Goal: Task Accomplishment & Management: Manage account settings

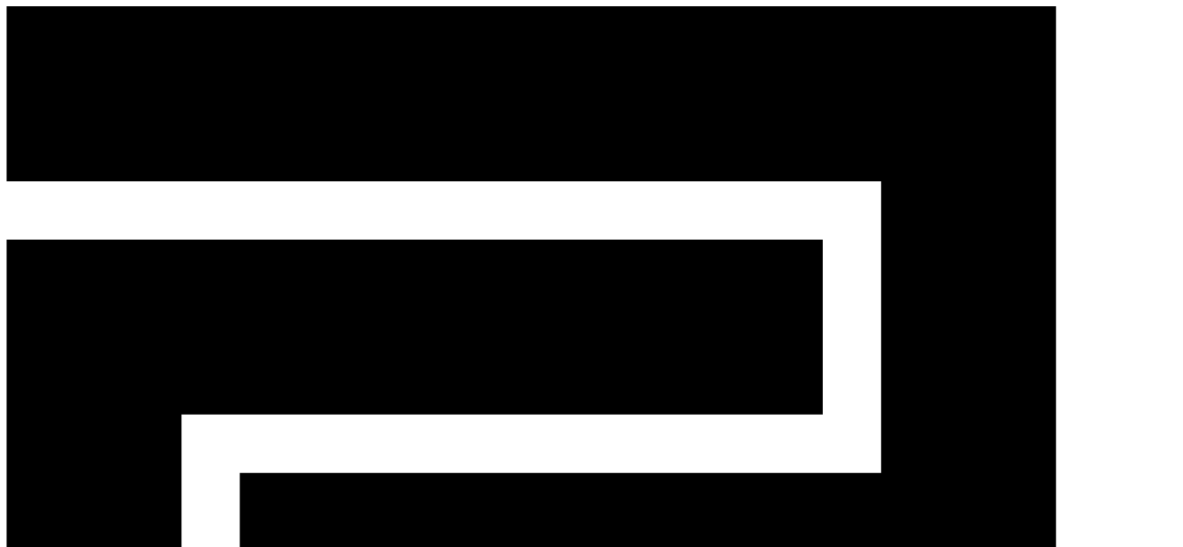
select select "**********"
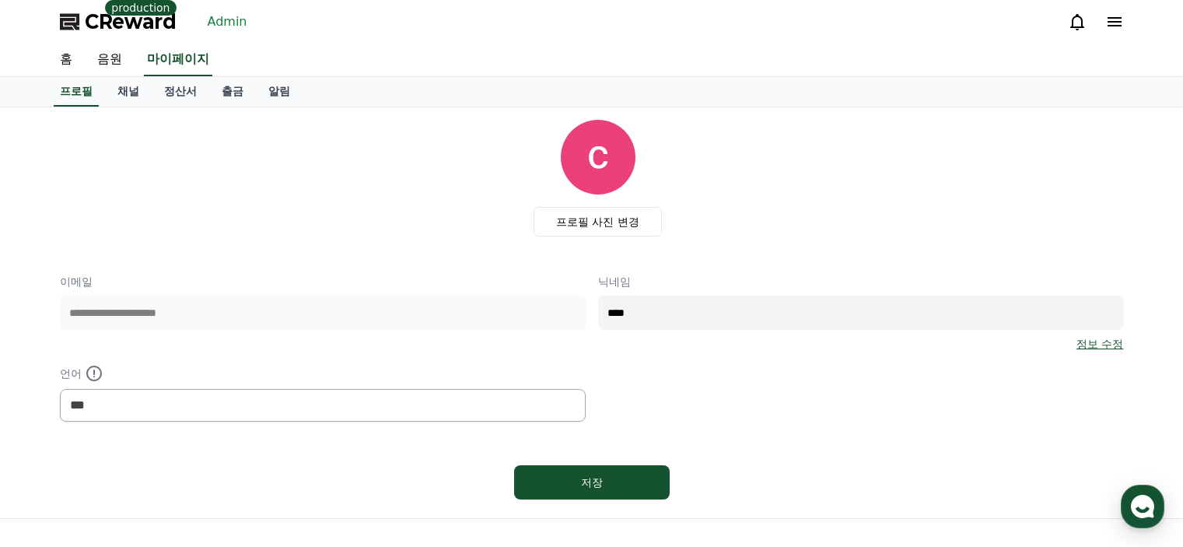
select select "**********"
click at [227, 27] on link "Admin" at bounding box center [227, 21] width 52 height 25
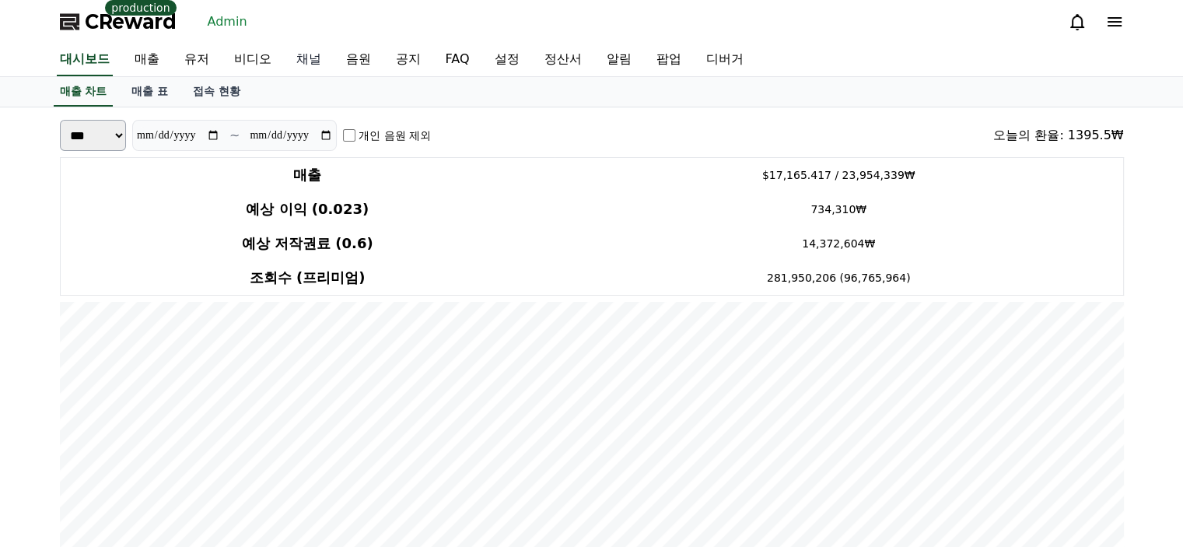
click at [307, 61] on link "채널" at bounding box center [309, 60] width 50 height 33
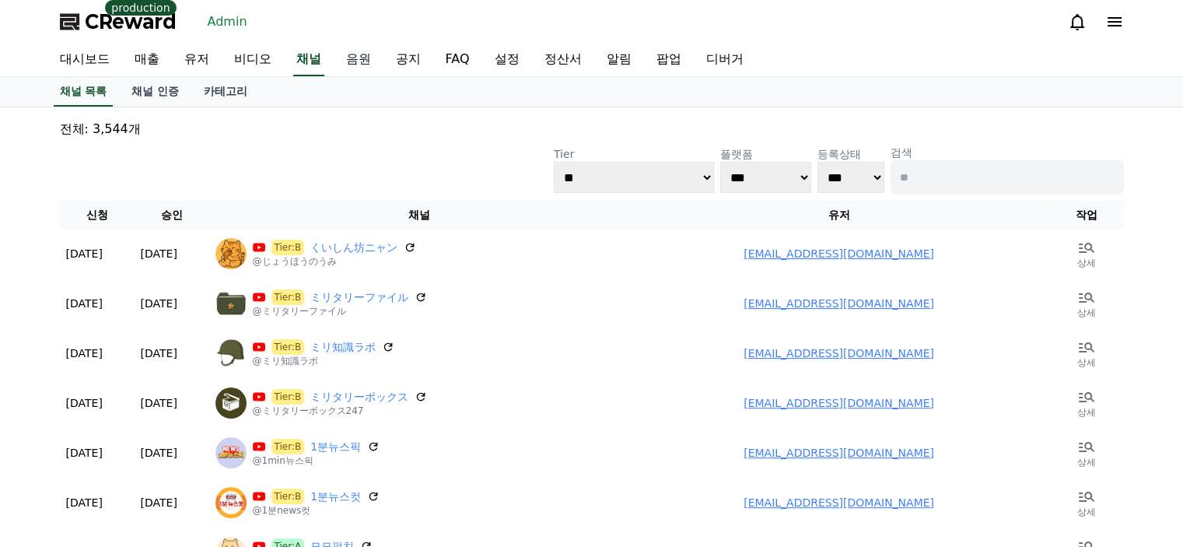
click at [372, 68] on link "음원" at bounding box center [359, 60] width 50 height 33
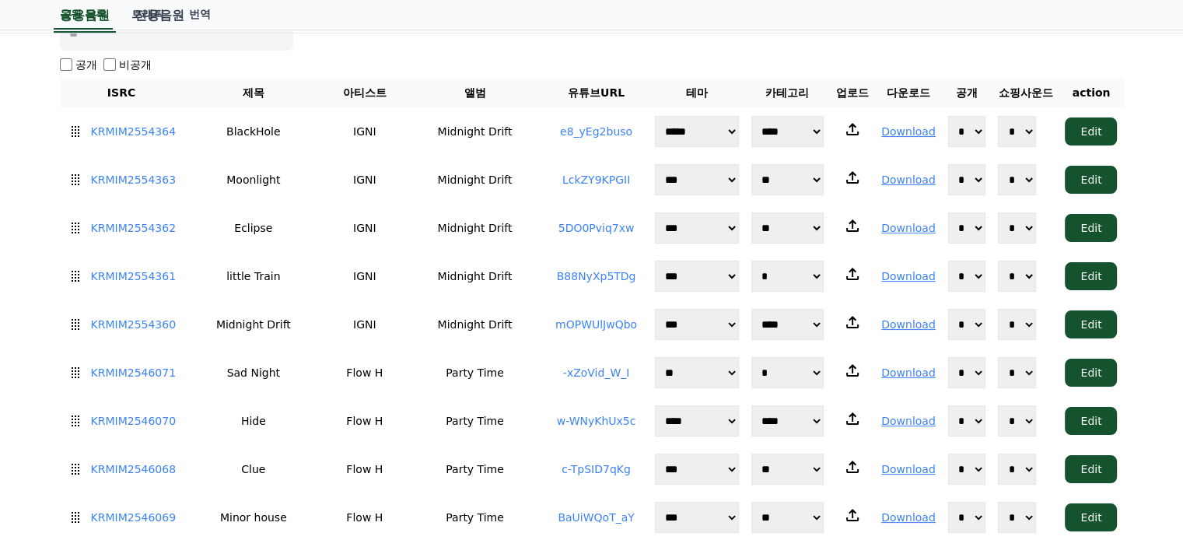
scroll to position [233, 0]
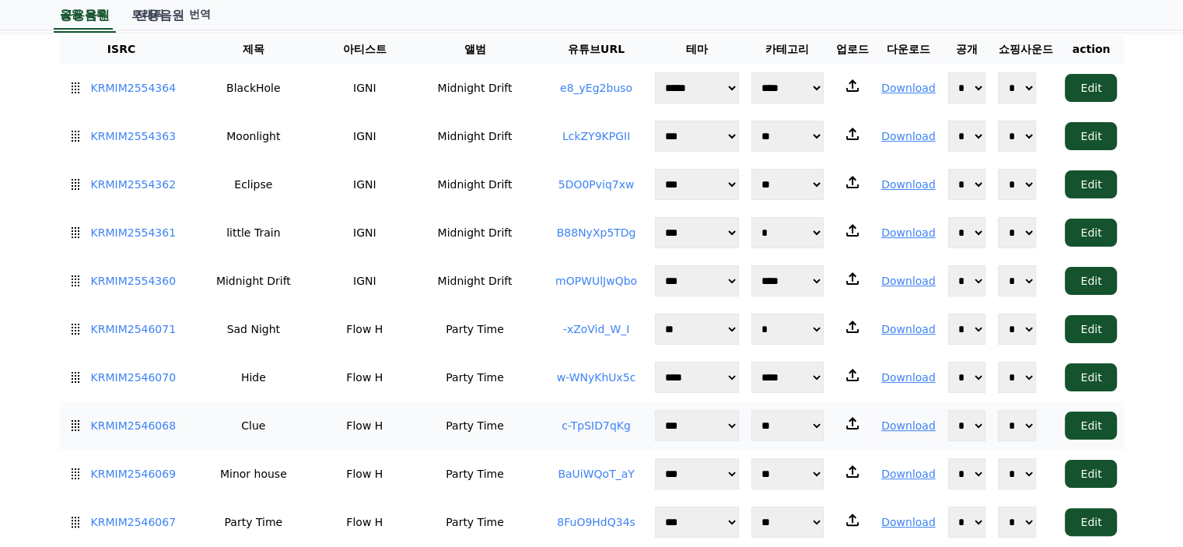
click at [568, 421] on link "c-TpSID7qKg" at bounding box center [595, 425] width 69 height 12
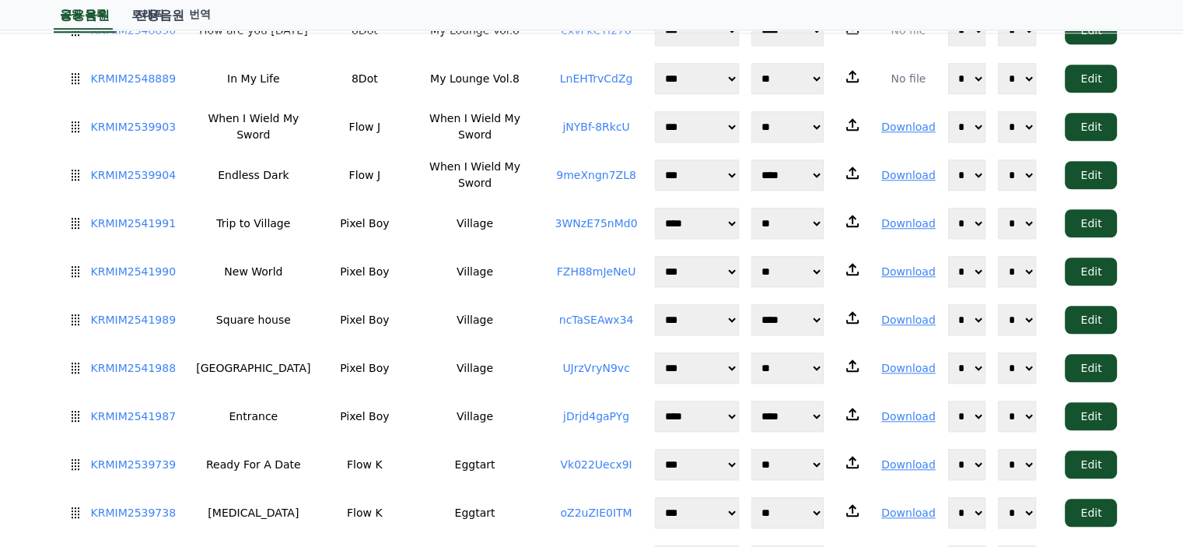
scroll to position [0, 0]
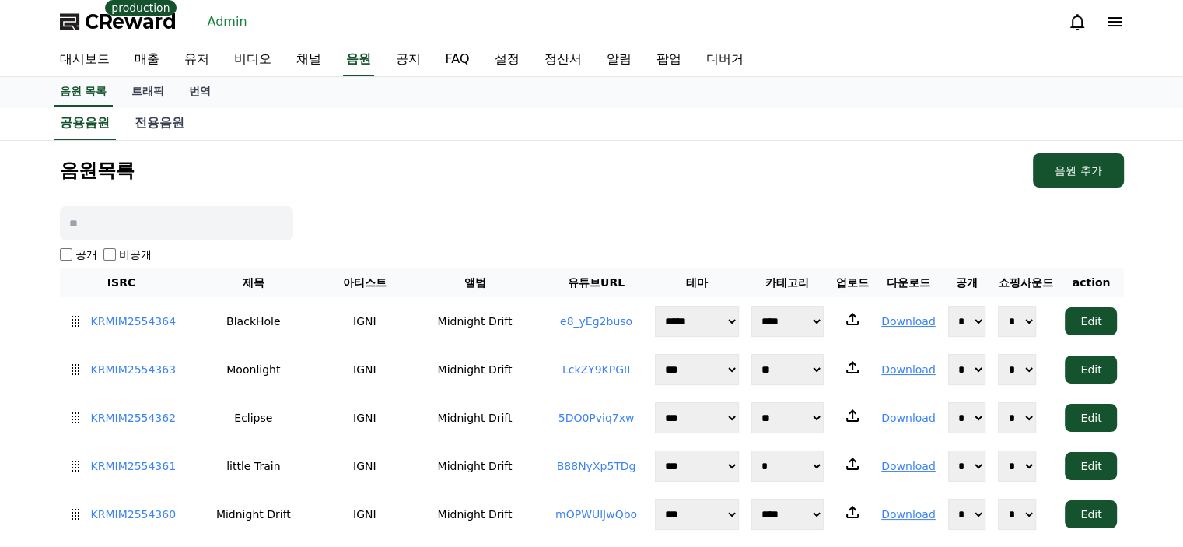
click at [159, 19] on span "CReward" at bounding box center [131, 21] width 92 height 25
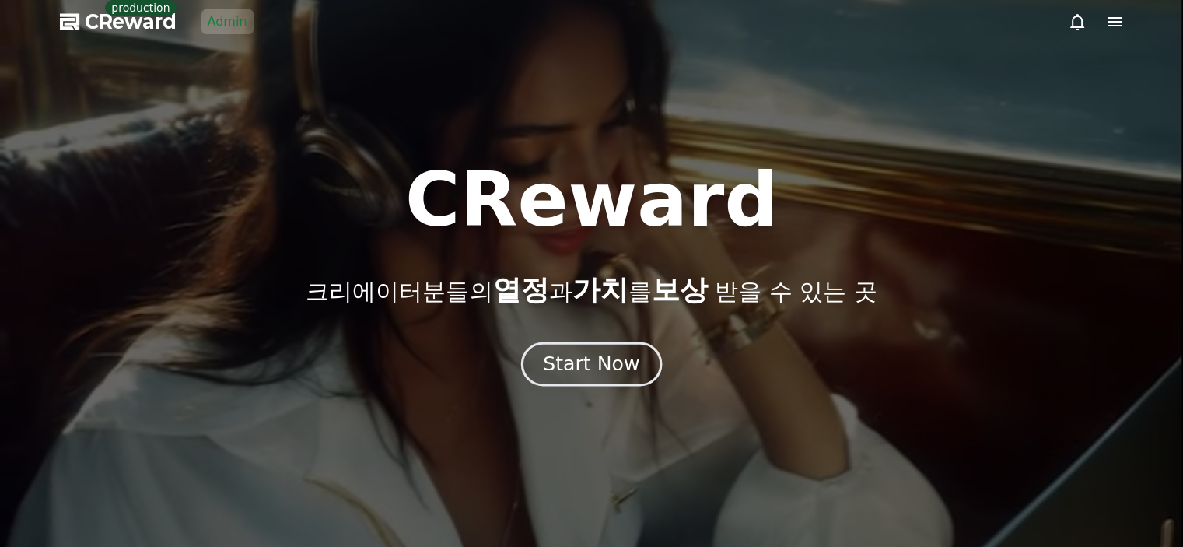
click at [535, 361] on button "Start Now" at bounding box center [591, 363] width 141 height 44
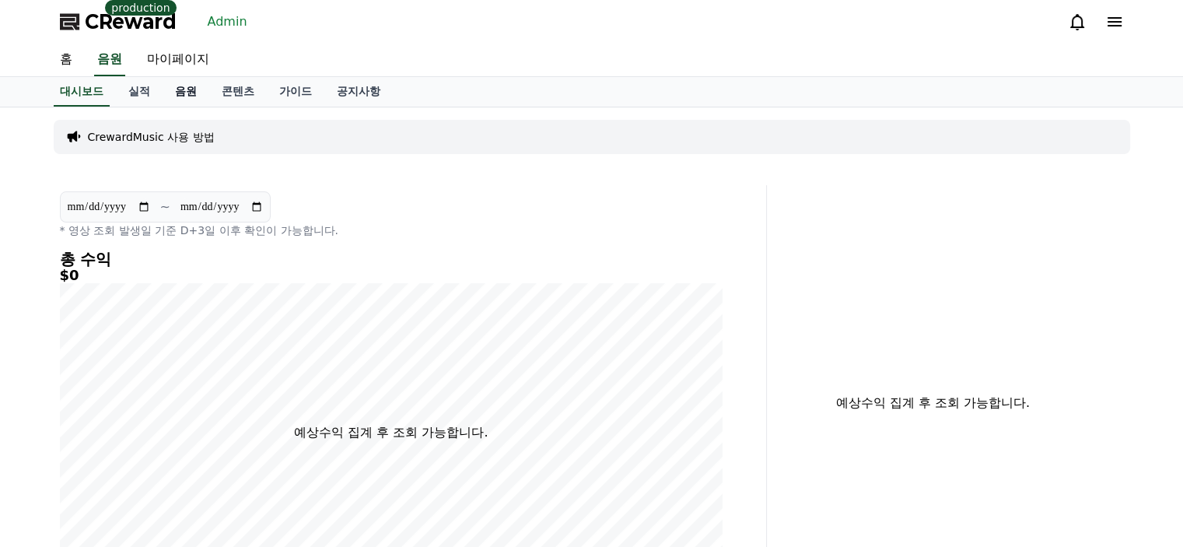
click at [193, 95] on link "음원" at bounding box center [186, 92] width 47 height 30
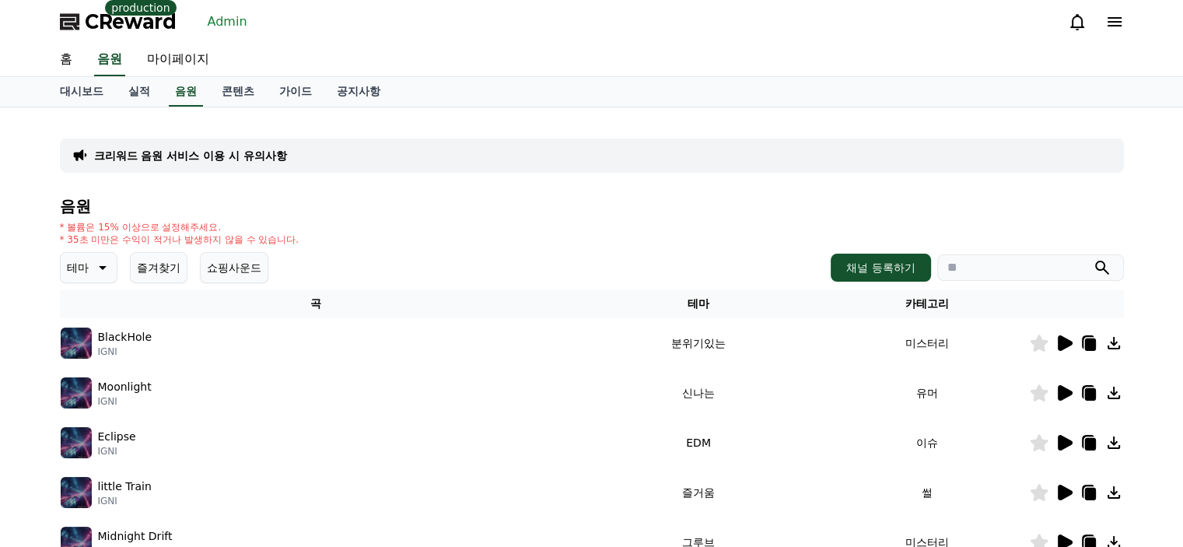
click at [1024, 267] on input "search" at bounding box center [1030, 267] width 187 height 26
type input "*"
type input "******"
click at [1092, 258] on button "submit" at bounding box center [1101, 267] width 19 height 19
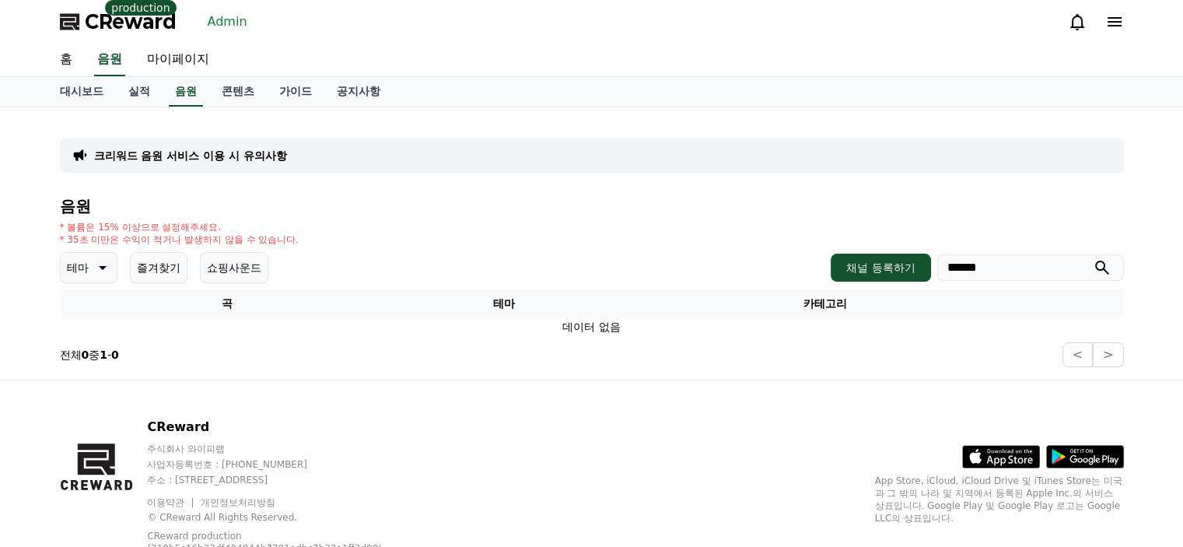
click at [1030, 267] on input "******" at bounding box center [1030, 267] width 187 height 26
drag, startPoint x: 1030, startPoint y: 267, endPoint x: 935, endPoint y: 267, distance: 95.6
click at [935, 267] on div "채널 등록하기 ******" at bounding box center [976, 267] width 292 height 28
click at [1029, 260] on input "******" at bounding box center [1030, 267] width 187 height 26
click at [232, 24] on link "Admin" at bounding box center [227, 21] width 52 height 25
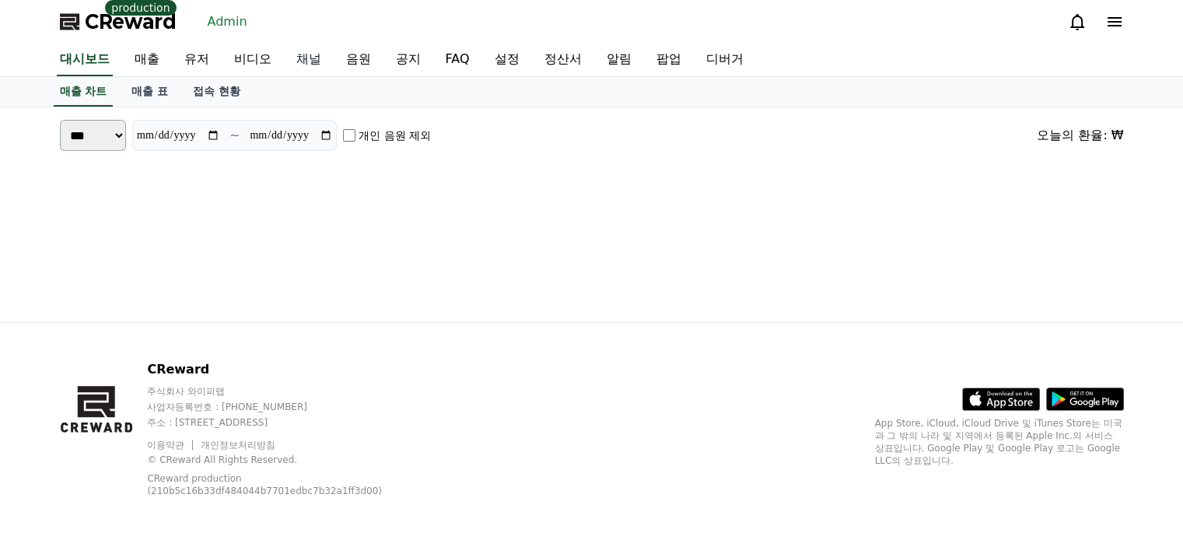
click at [305, 61] on link "채널" at bounding box center [309, 60] width 50 height 33
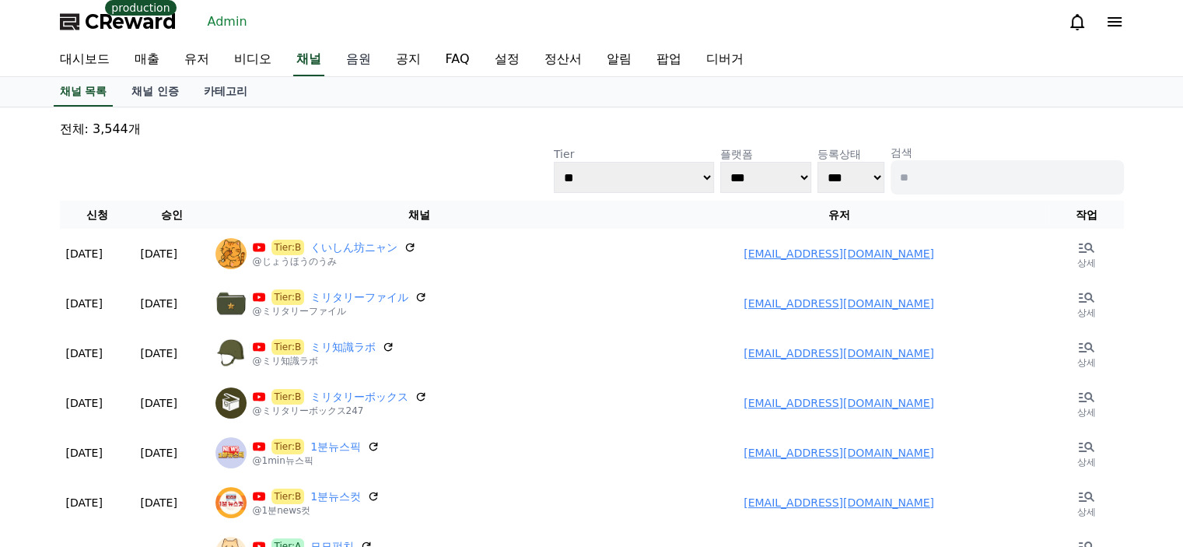
click at [365, 57] on link "음원" at bounding box center [359, 60] width 50 height 33
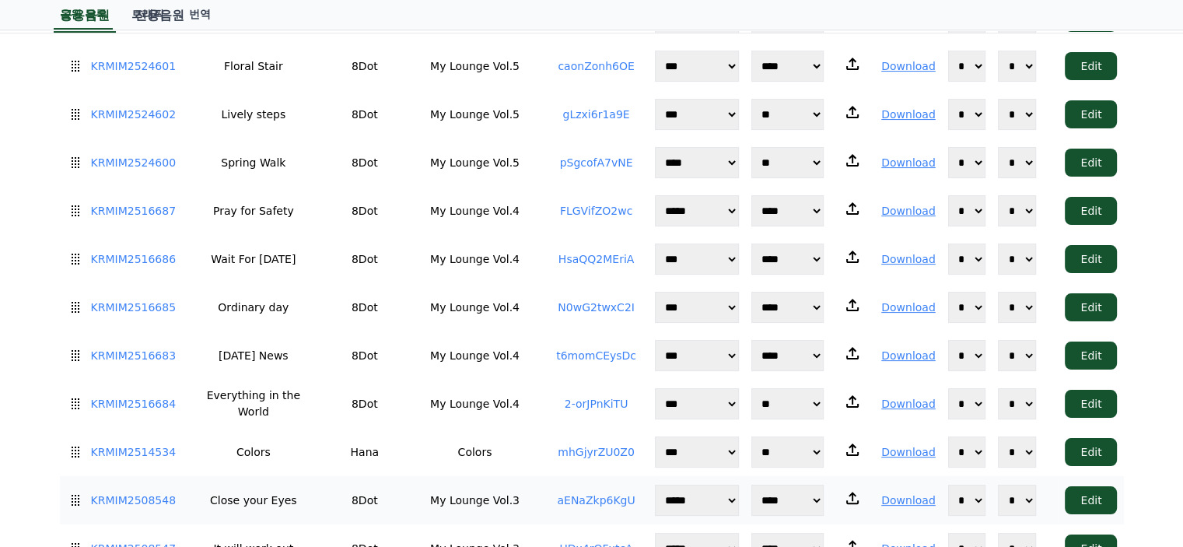
scroll to position [1611, 0]
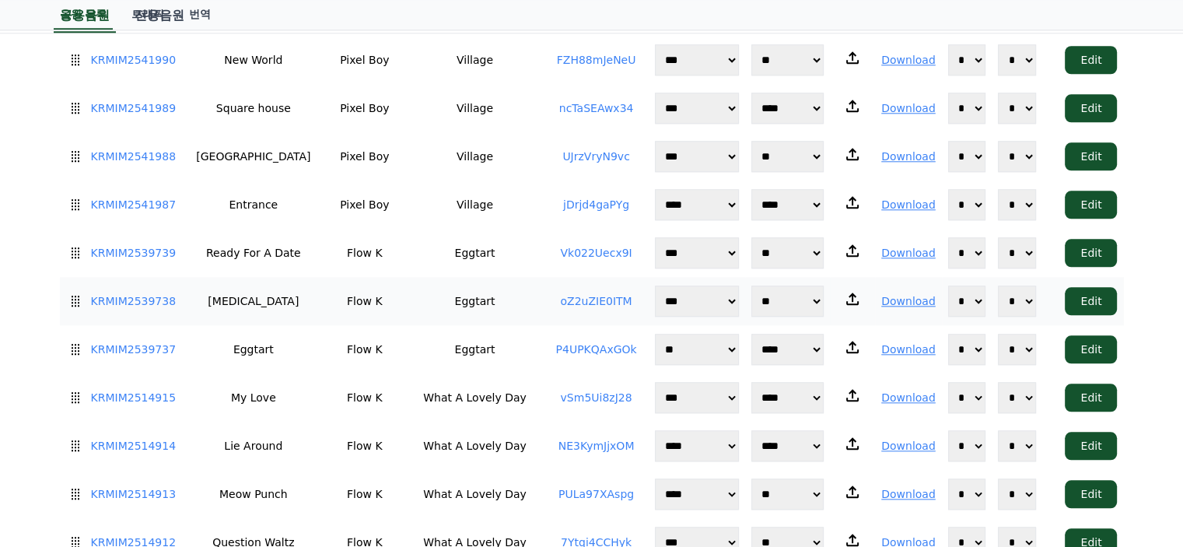
click at [569, 295] on link "oZ2uZIE0ITM" at bounding box center [596, 301] width 72 height 12
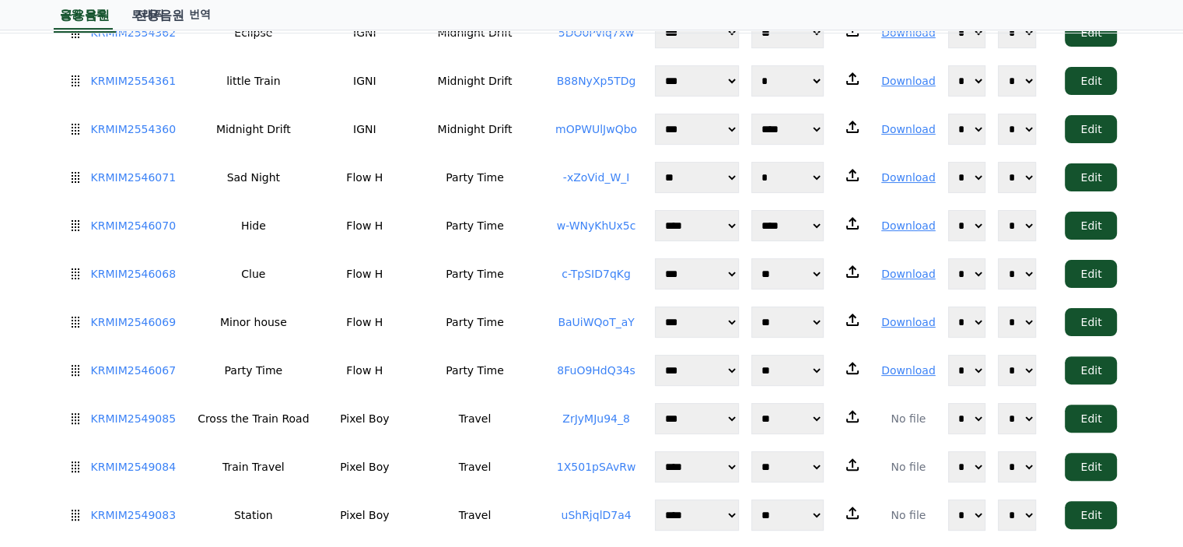
scroll to position [0, 0]
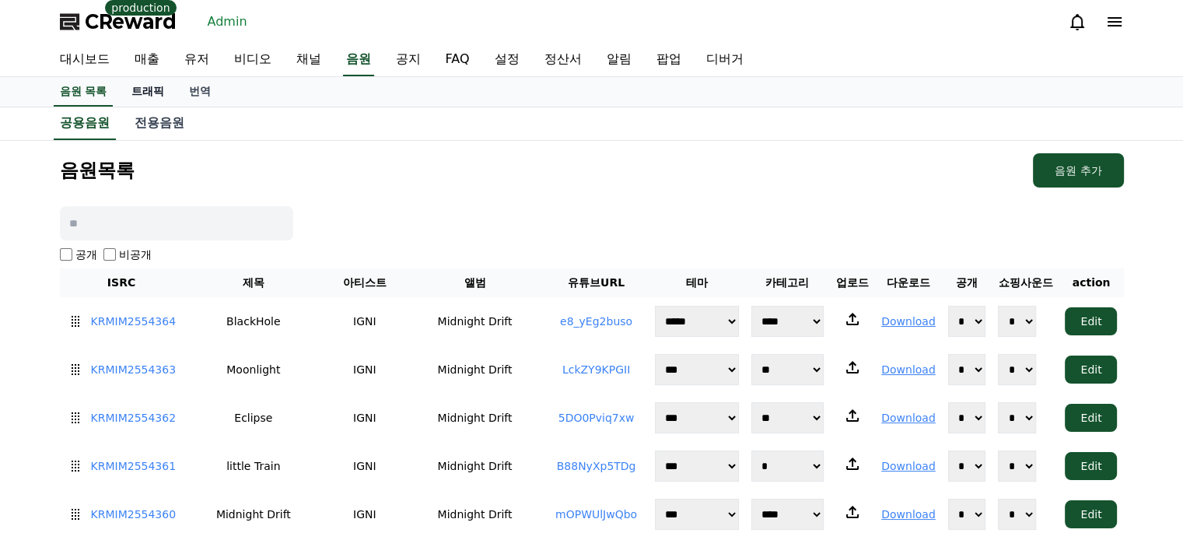
click at [144, 88] on link "트래픽" at bounding box center [148, 92] width 58 height 30
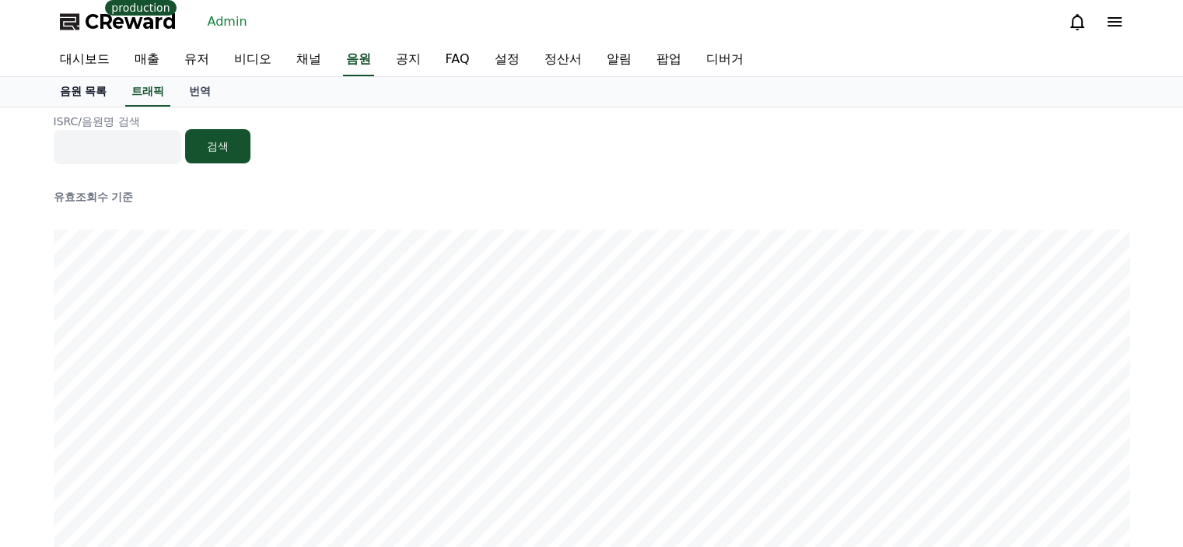
click at [92, 96] on link "음원 목록" at bounding box center [83, 92] width 72 height 30
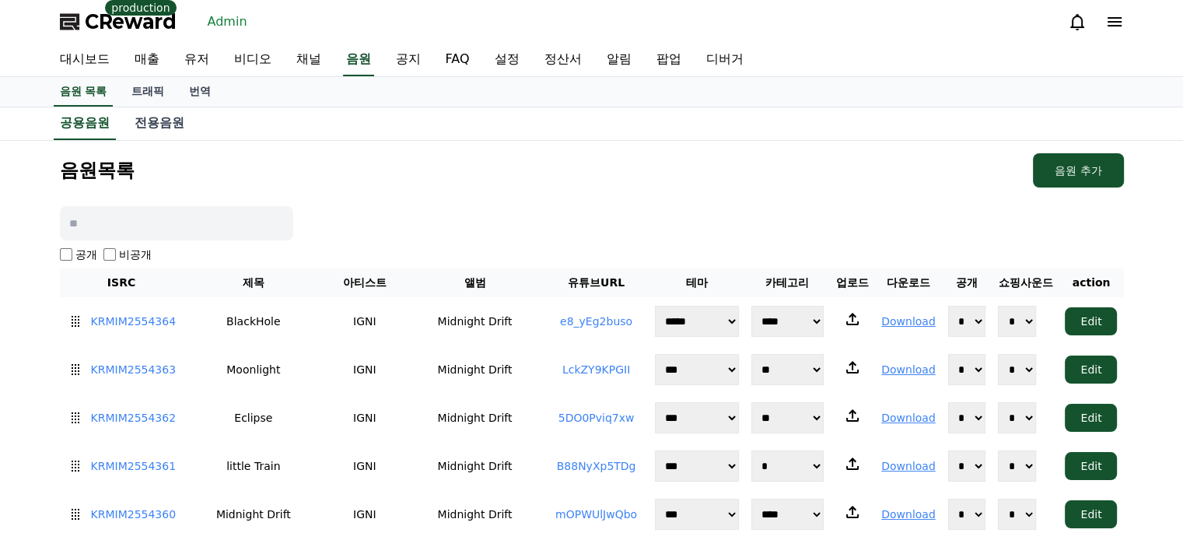
click at [253, 225] on input at bounding box center [176, 223] width 233 height 34
type input "*"
type input "****"
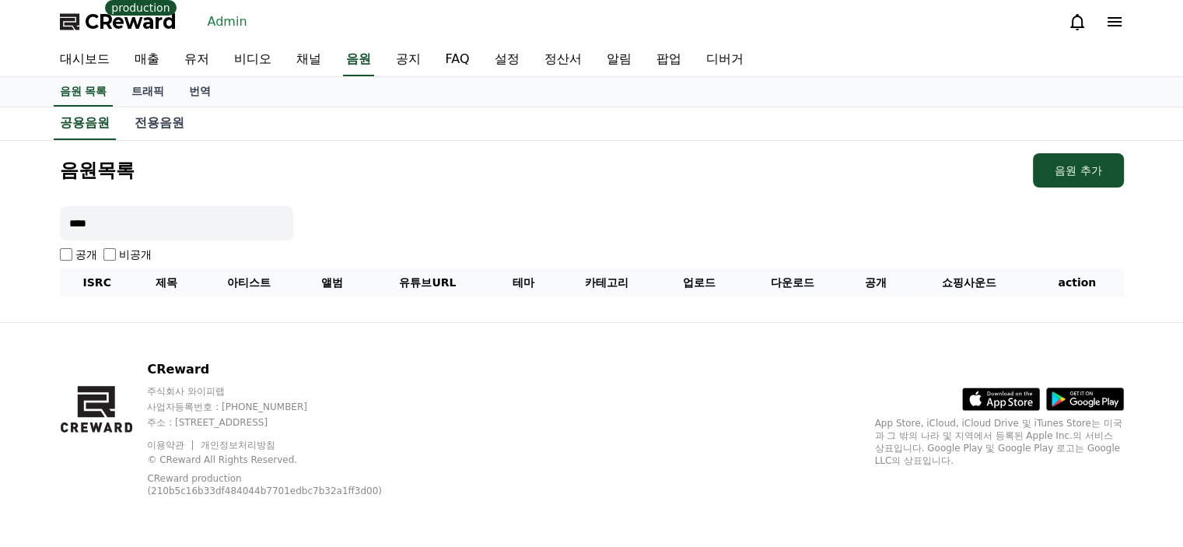
click at [252, 225] on input "****" at bounding box center [176, 223] width 233 height 34
click at [84, 124] on link "공용음원" at bounding box center [85, 123] width 62 height 33
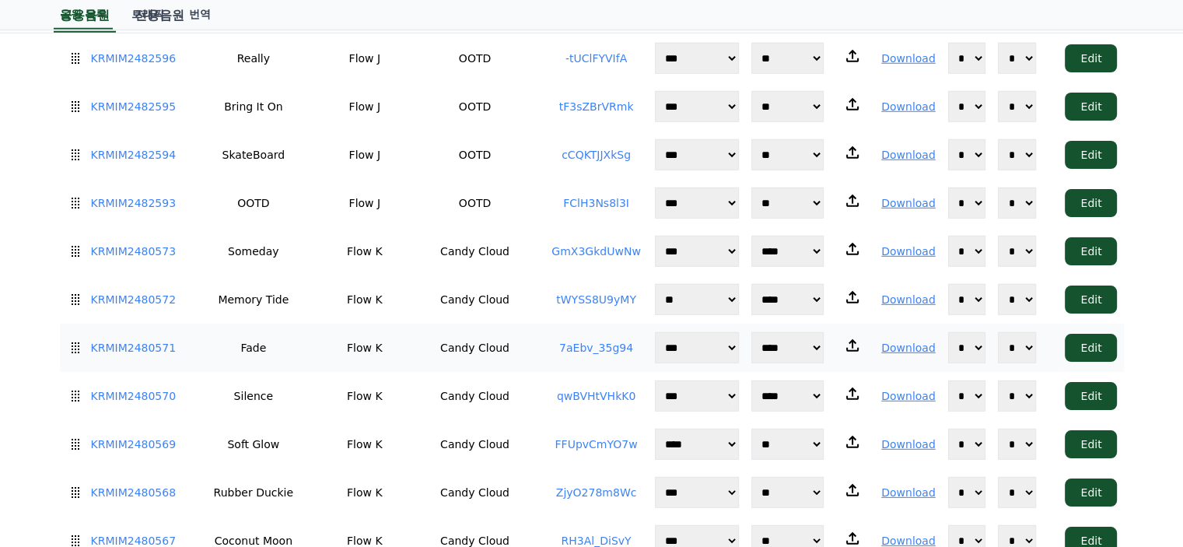
click at [606, 341] on link "7aEbv_35g94" at bounding box center [596, 347] width 74 height 12
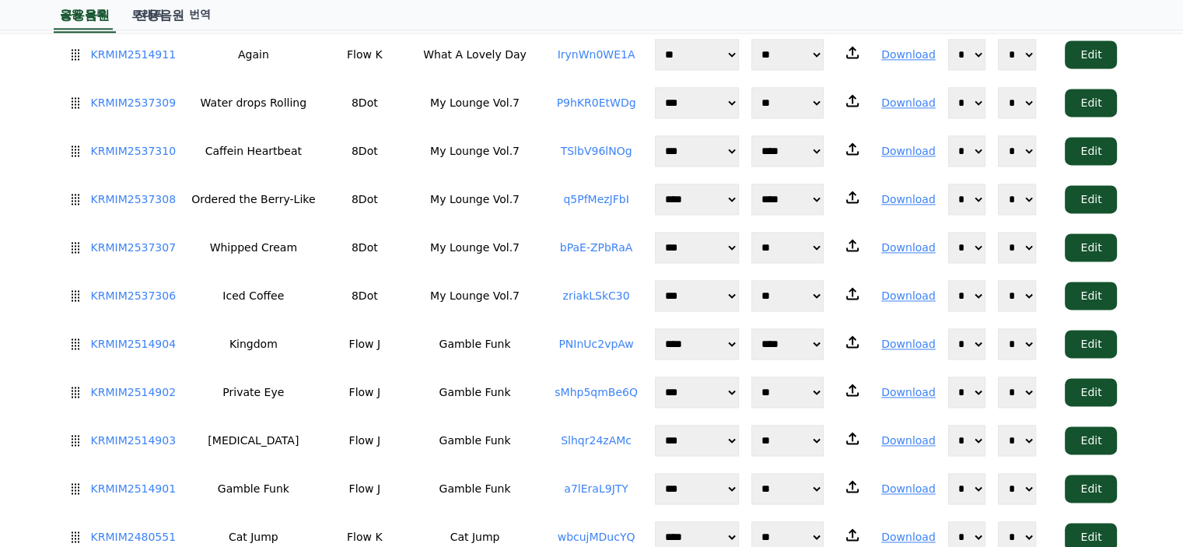
scroll to position [0, 0]
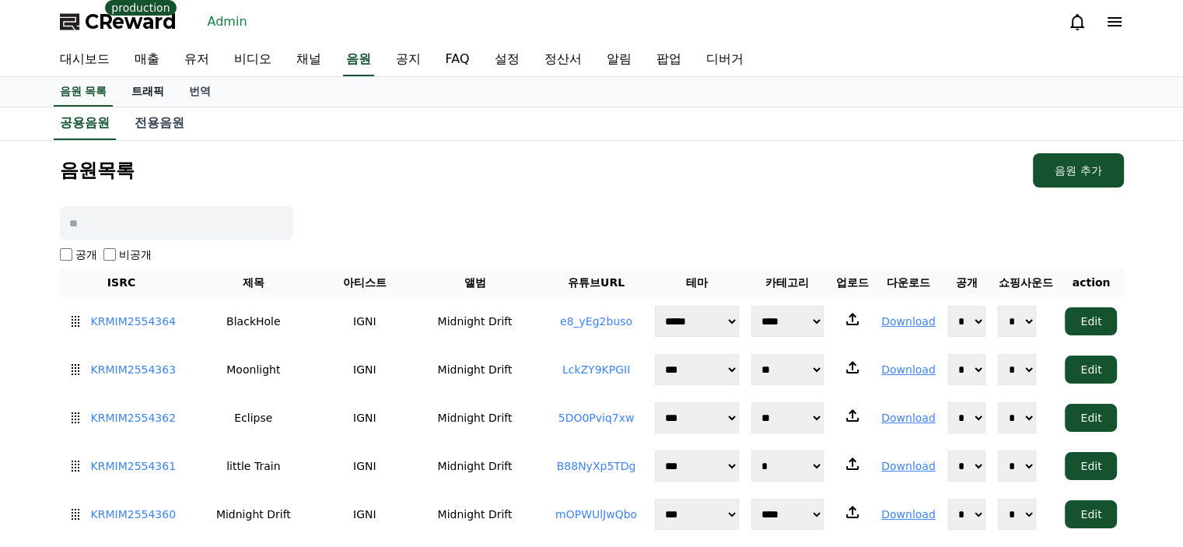
click at [144, 89] on link "트래픽" at bounding box center [148, 92] width 58 height 30
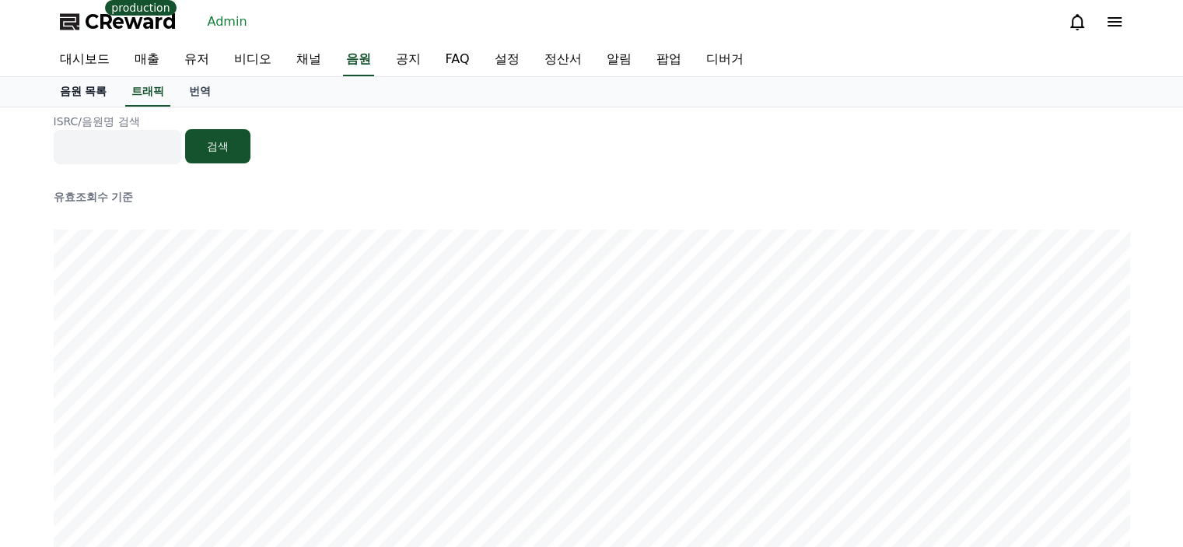
click at [79, 93] on link "음원 목록" at bounding box center [83, 92] width 72 height 30
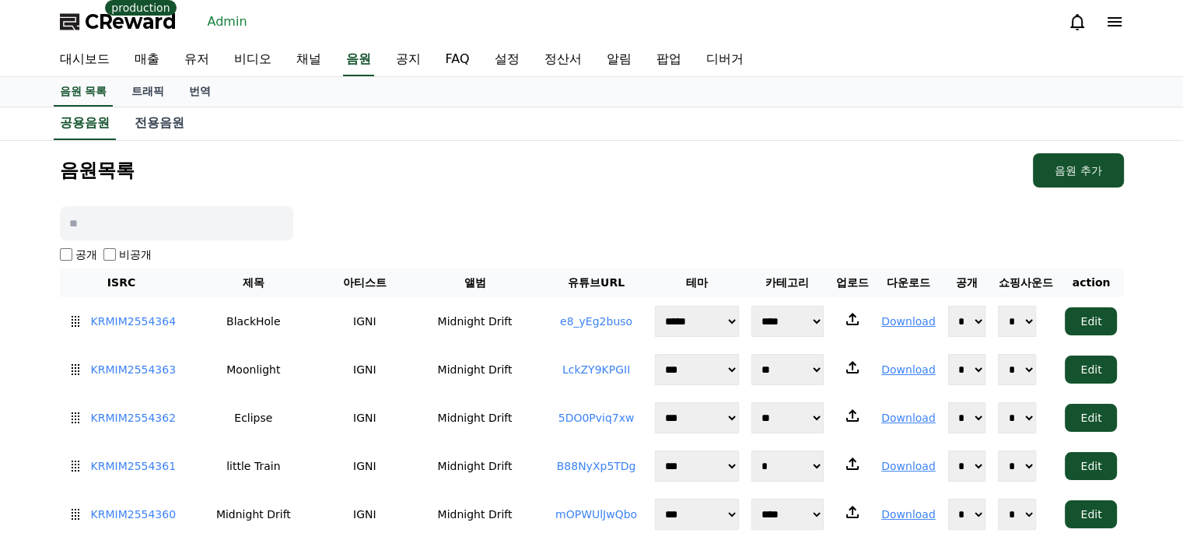
click at [143, 99] on link "트래픽" at bounding box center [148, 92] width 58 height 30
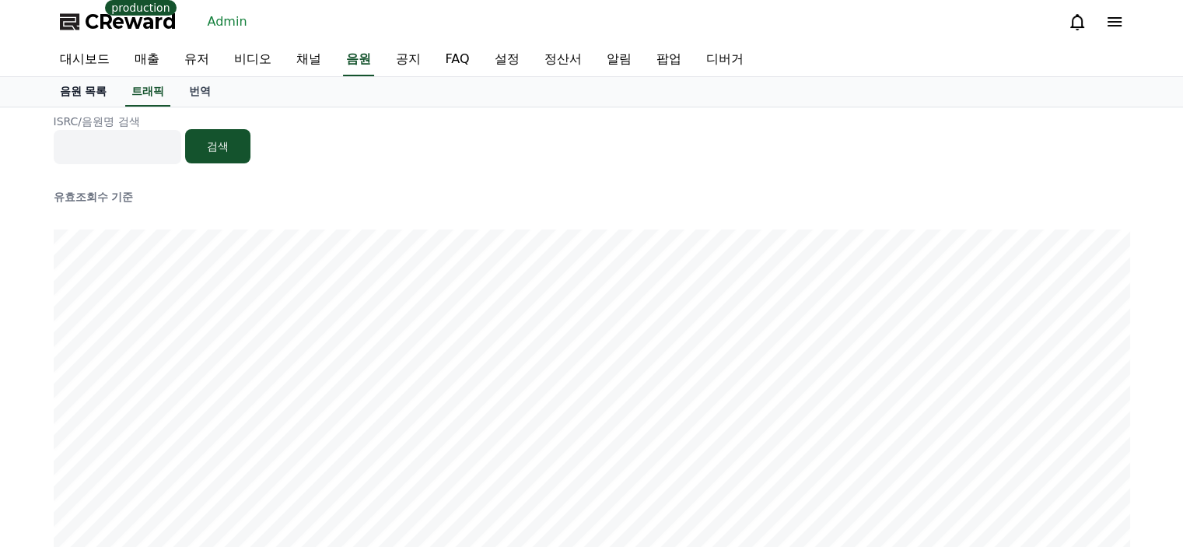
click at [81, 101] on link "음원 목록" at bounding box center [83, 92] width 72 height 30
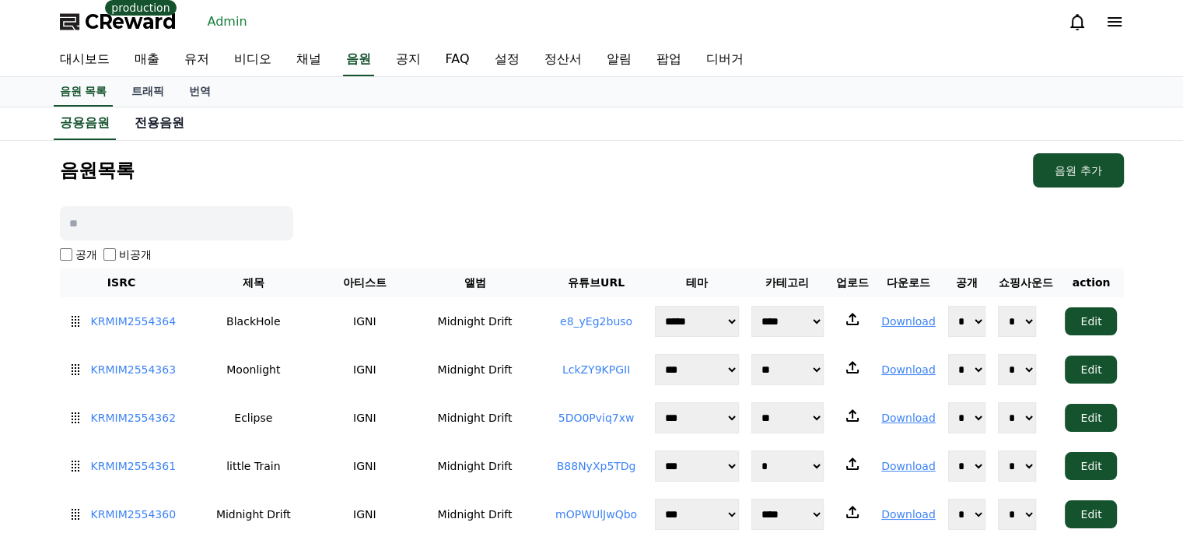
click at [166, 124] on link "전용음원" at bounding box center [159, 122] width 75 height 31
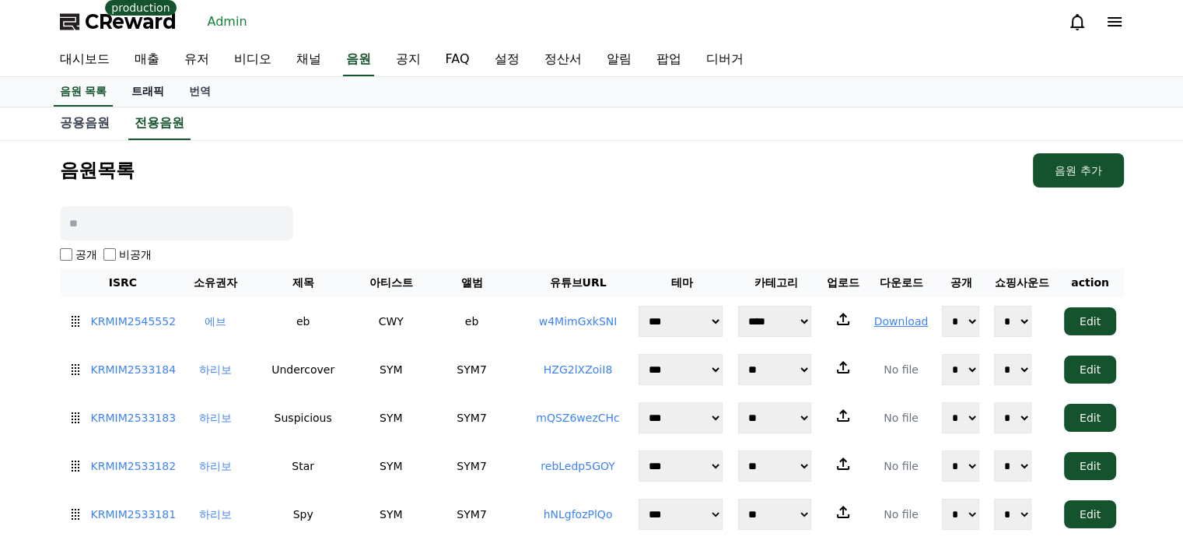
click at [146, 96] on link "트래픽" at bounding box center [148, 92] width 58 height 30
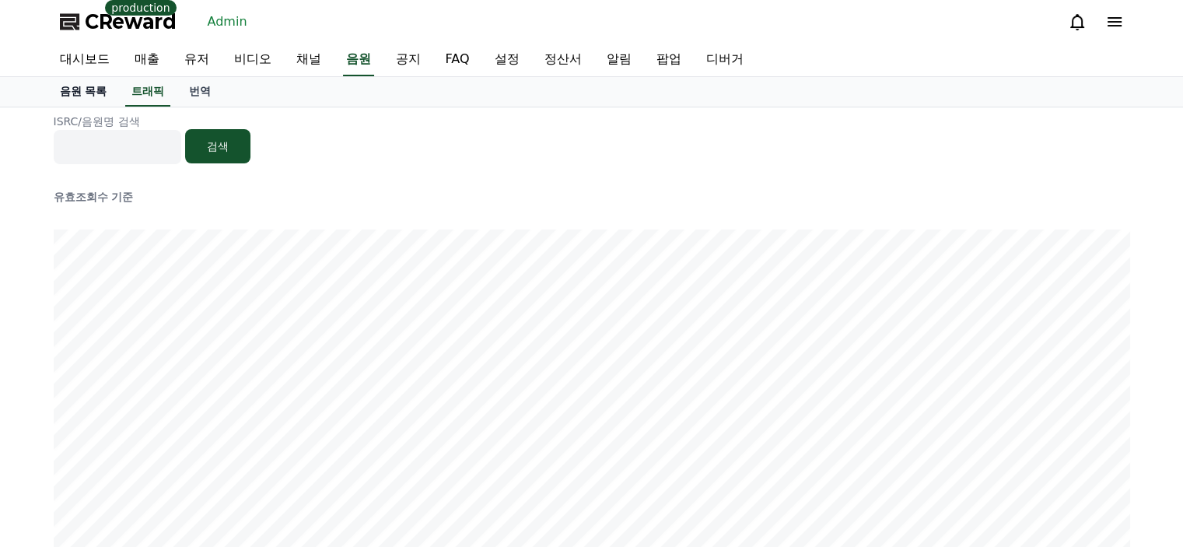
click at [100, 104] on link "음원 목록" at bounding box center [83, 92] width 72 height 30
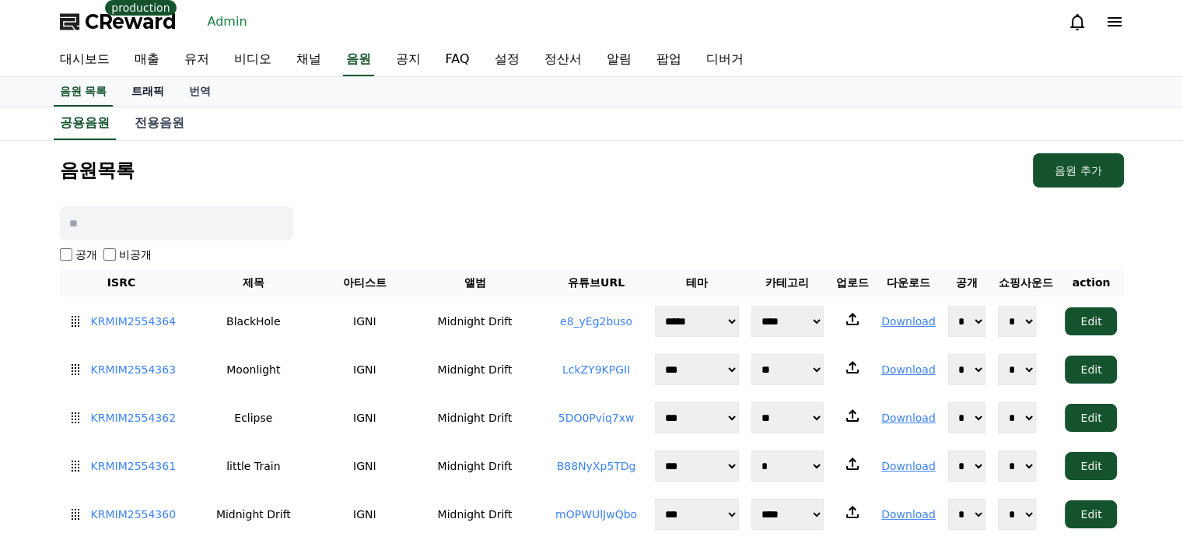
click at [140, 89] on link "트래픽" at bounding box center [148, 92] width 58 height 30
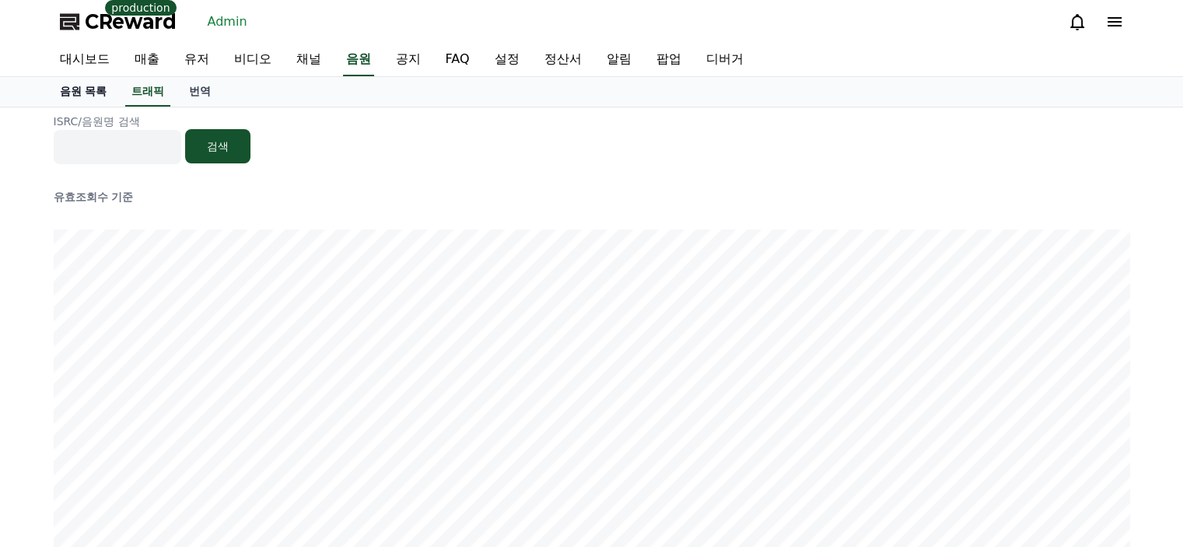
click at [92, 89] on link "음원 목록" at bounding box center [83, 92] width 72 height 30
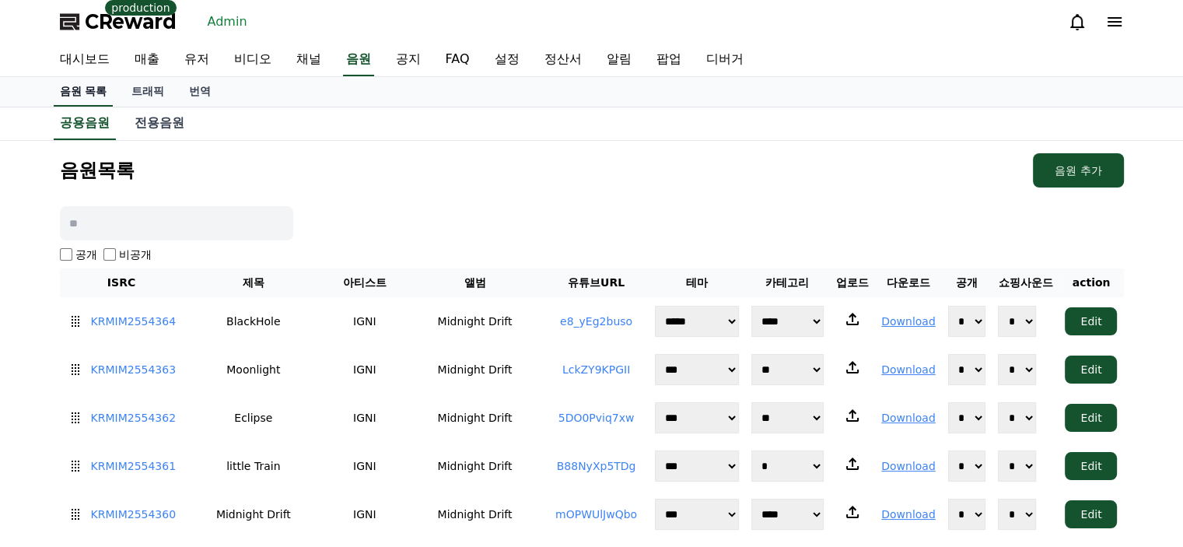
click at [247, 223] on input at bounding box center [176, 223] width 233 height 34
type input "**********"
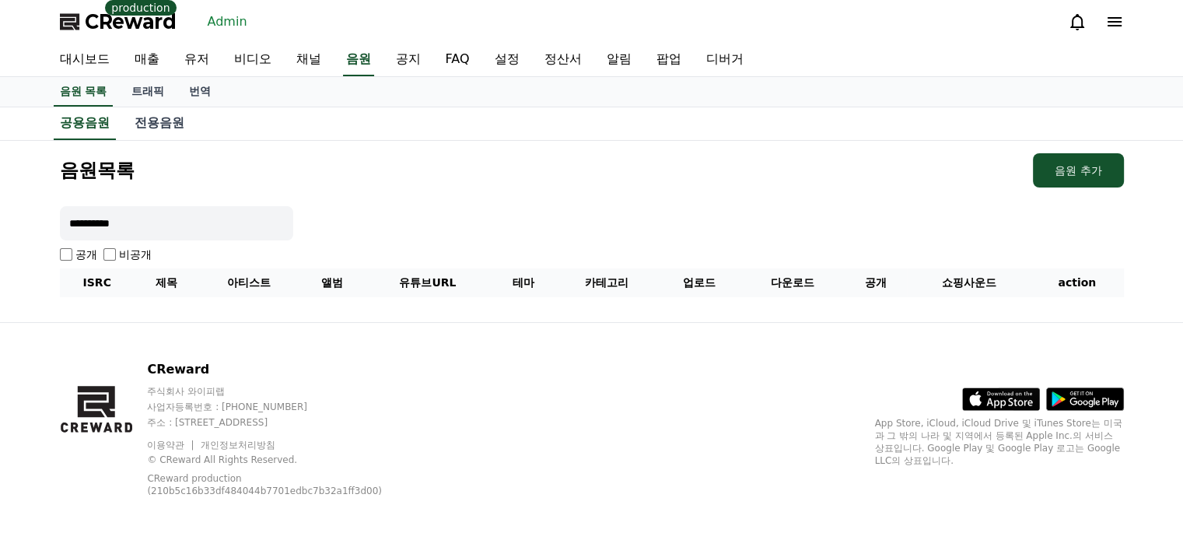
drag, startPoint x: 248, startPoint y: 222, endPoint x: 0, endPoint y: 217, distance: 248.1
click at [0, 217] on div "**********" at bounding box center [591, 231] width 1183 height 181
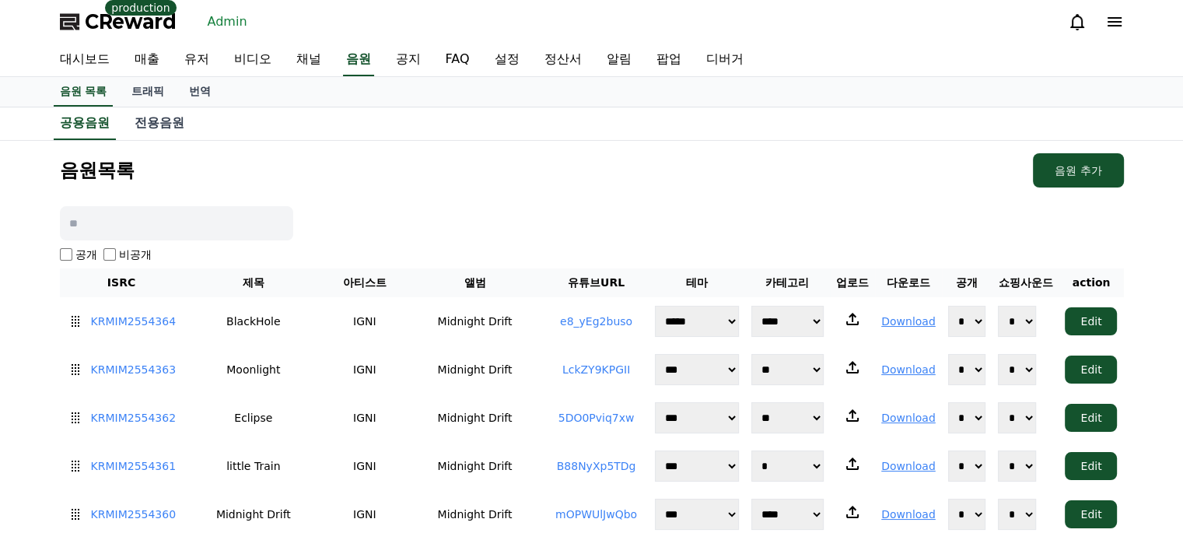
scroll to position [3271, 0]
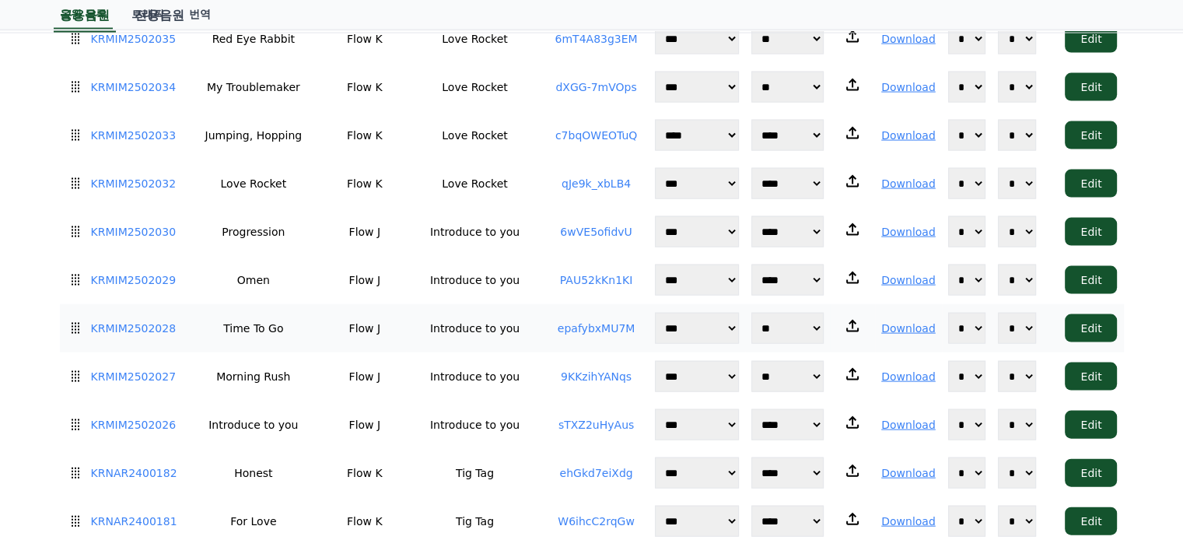
click at [597, 322] on link "epafybxMU7M" at bounding box center [596, 328] width 78 height 12
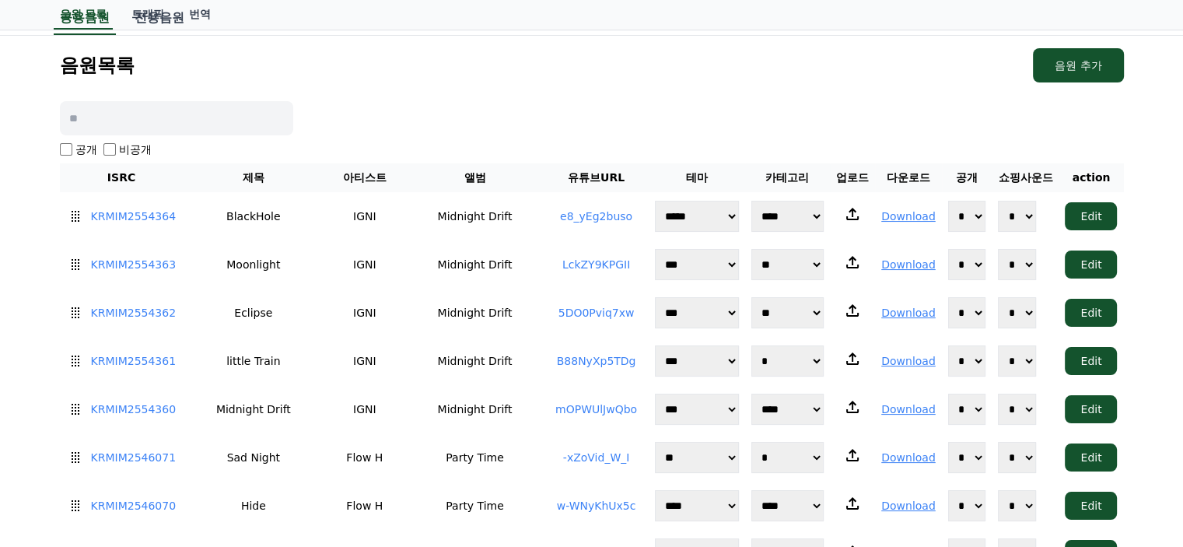
scroll to position [0, 0]
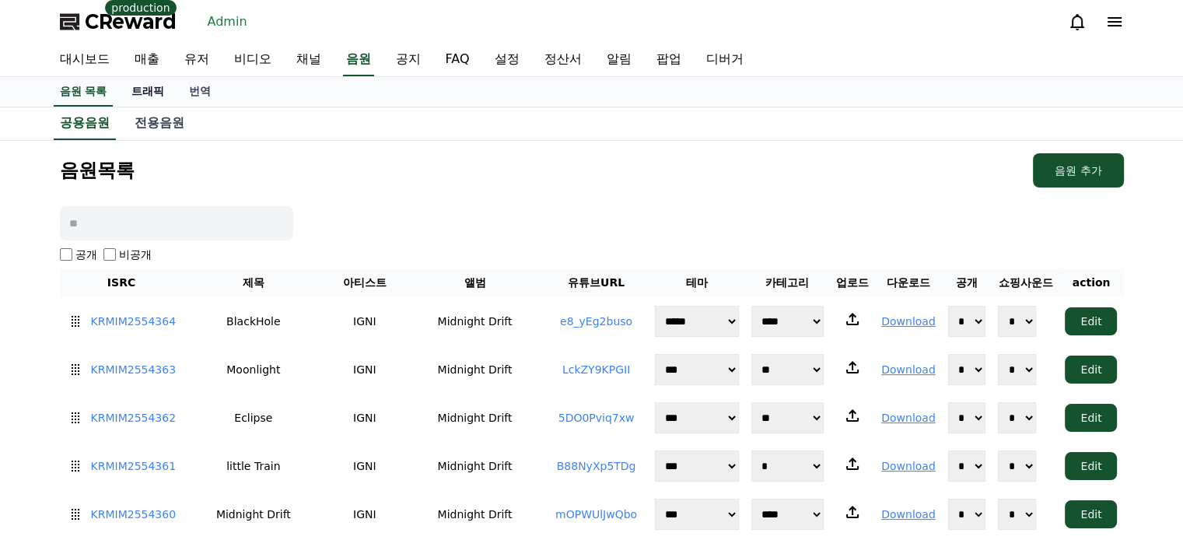
click at [163, 89] on link "트래픽" at bounding box center [148, 92] width 58 height 30
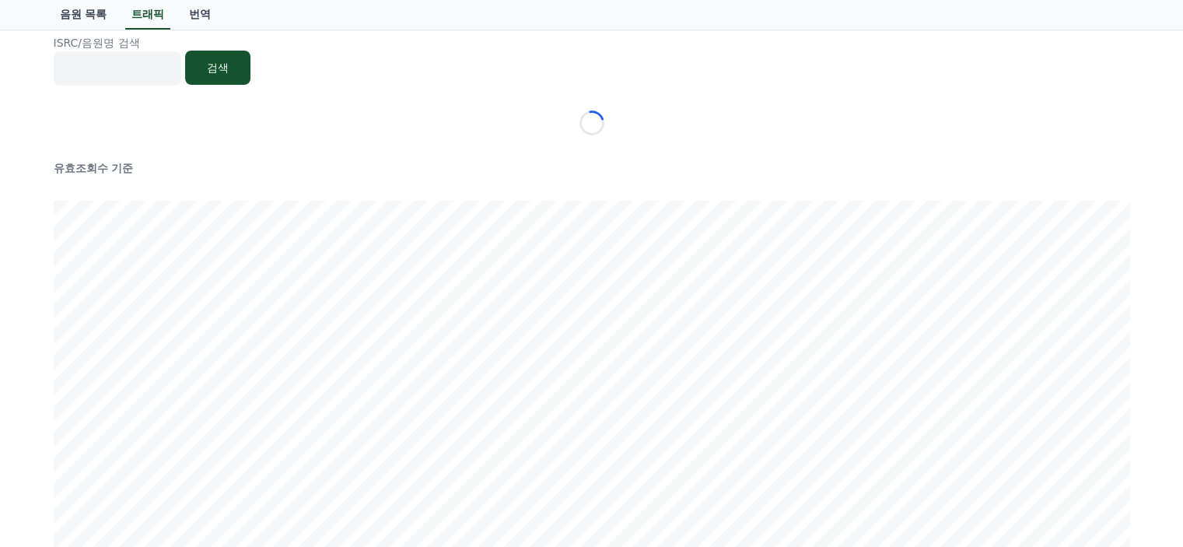
scroll to position [156, 0]
click at [1150, 439] on div "ISRC/음원명 검색 검색 유효조회수 기준 신규영상수 기준" at bounding box center [591, 509] width 1183 height 1270
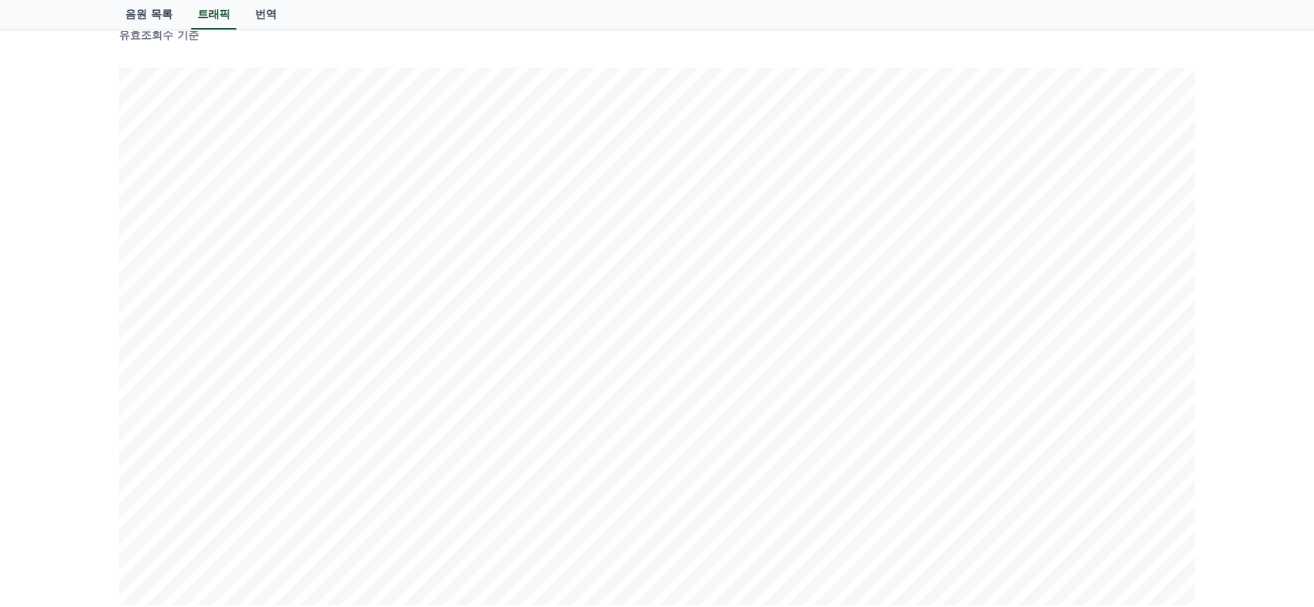
scroll to position [163, 0]
click at [1182, 225] on div "ISRC/음원명 검색 검색 유효조회수 기준 신규영상수 기준" at bounding box center [657, 579] width 1314 height 1270
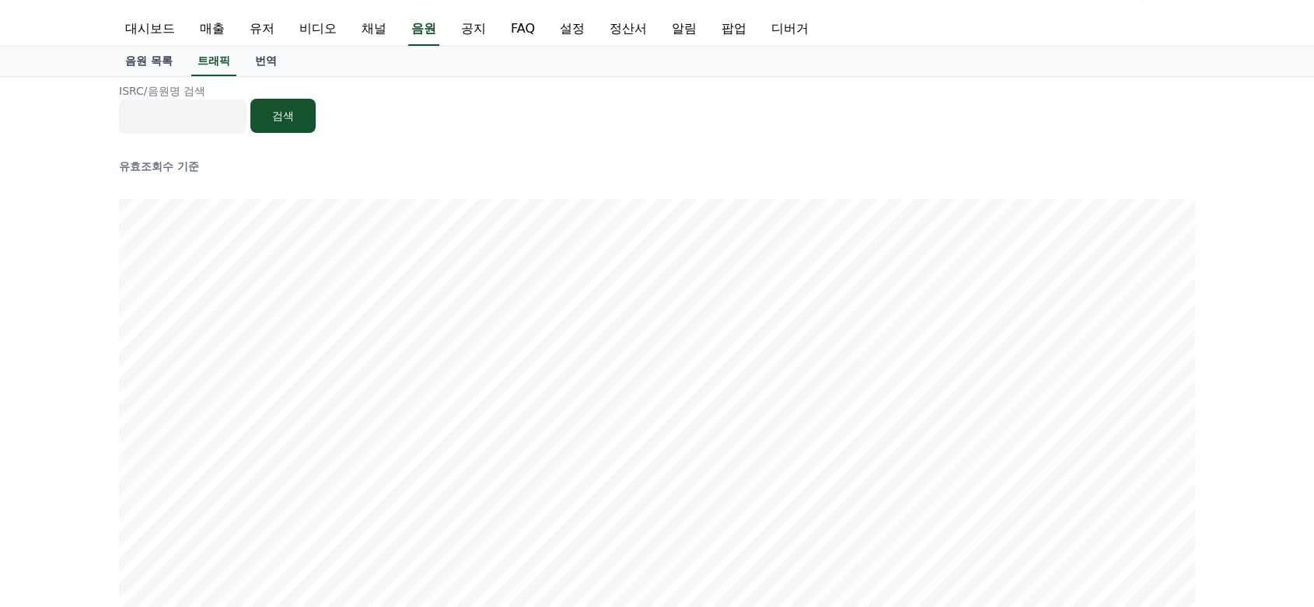
scroll to position [0, 0]
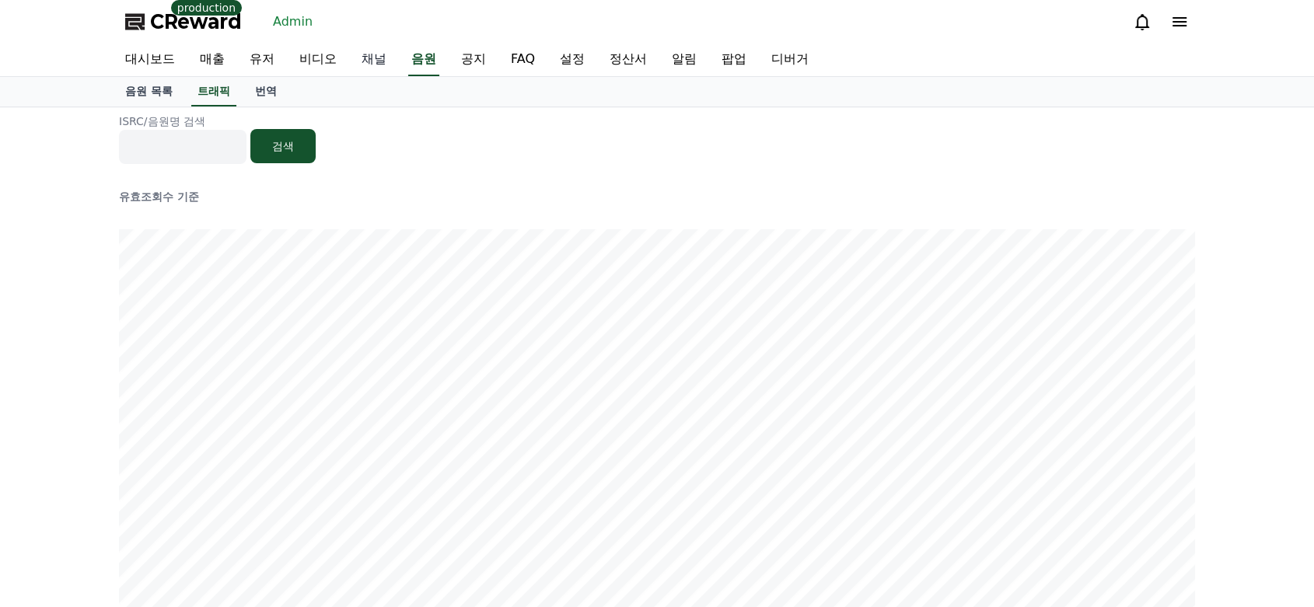
click at [373, 64] on link "채널" at bounding box center [374, 60] width 50 height 33
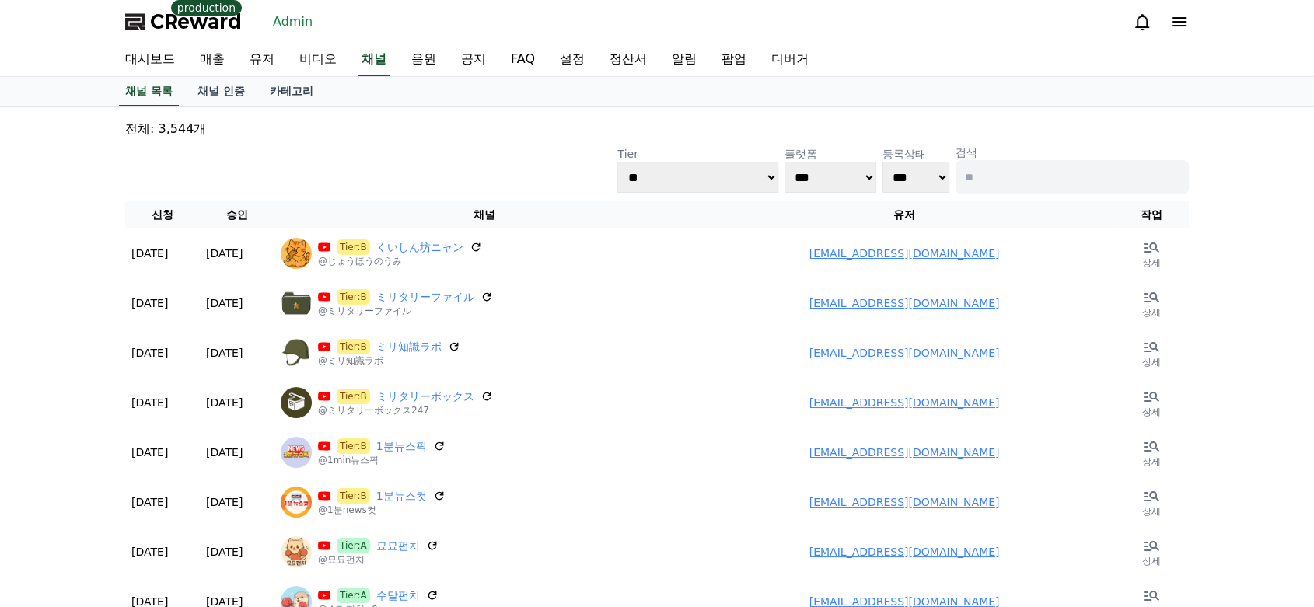
click at [1069, 173] on input at bounding box center [1072, 177] width 233 height 34
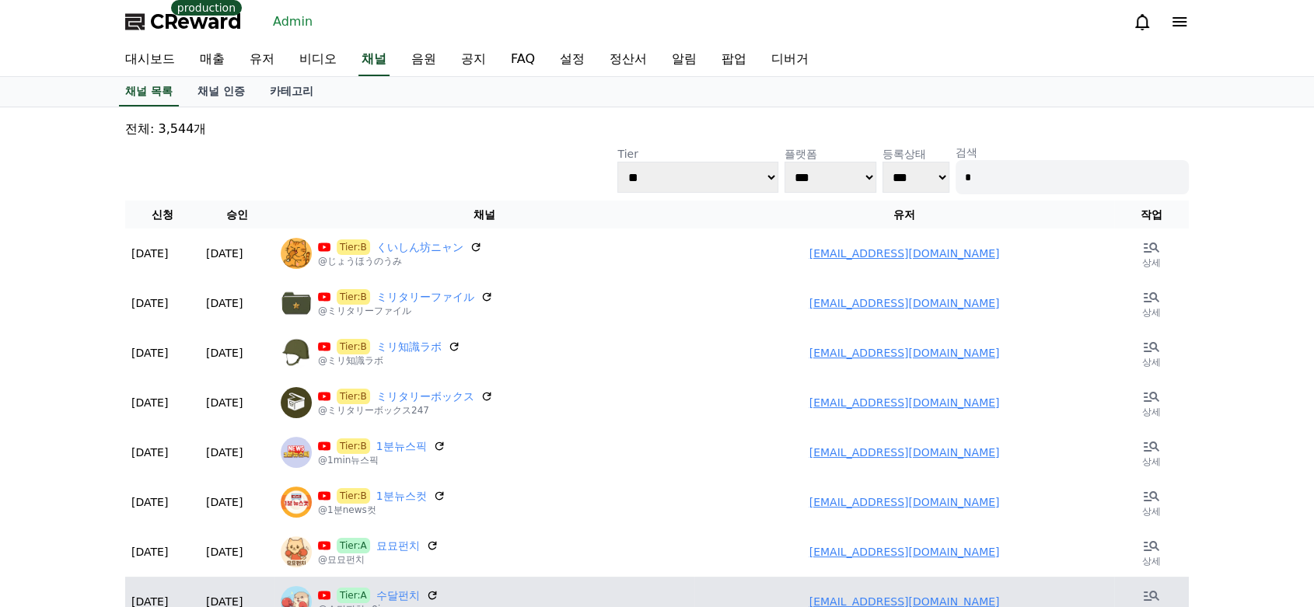
type input "*"
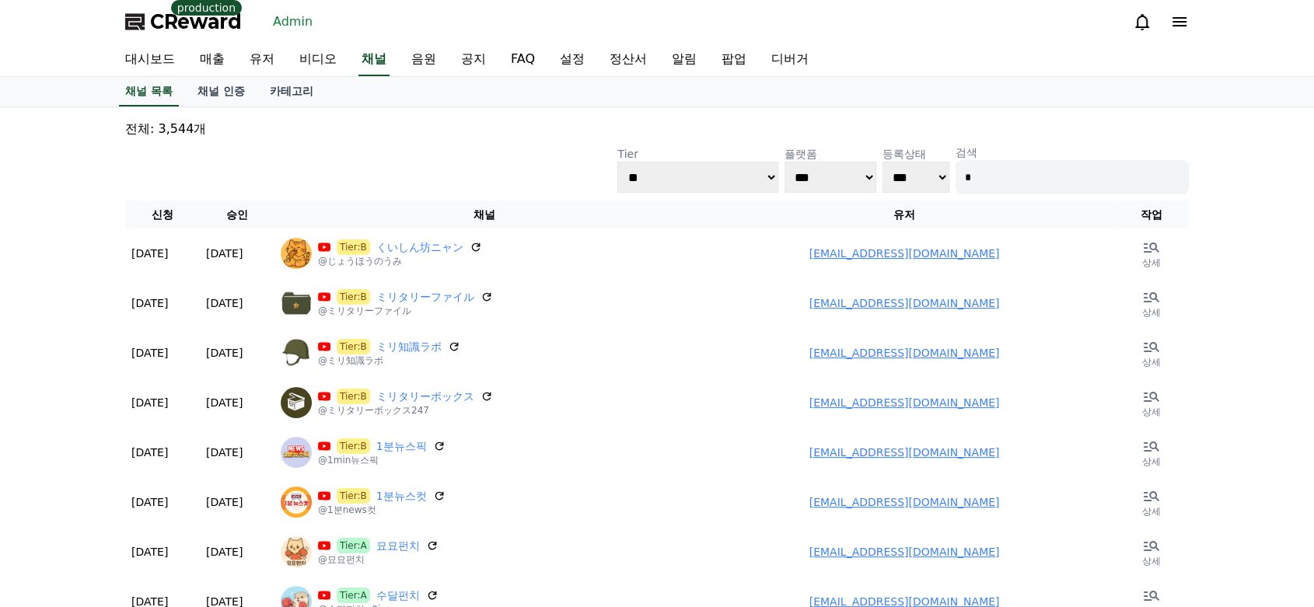
drag, startPoint x: 860, startPoint y: 117, endPoint x: 949, endPoint y: 148, distance: 94.7
click at [1011, 182] on input "*" at bounding box center [1072, 177] width 233 height 34
click at [253, 66] on link "유저" at bounding box center [262, 60] width 50 height 33
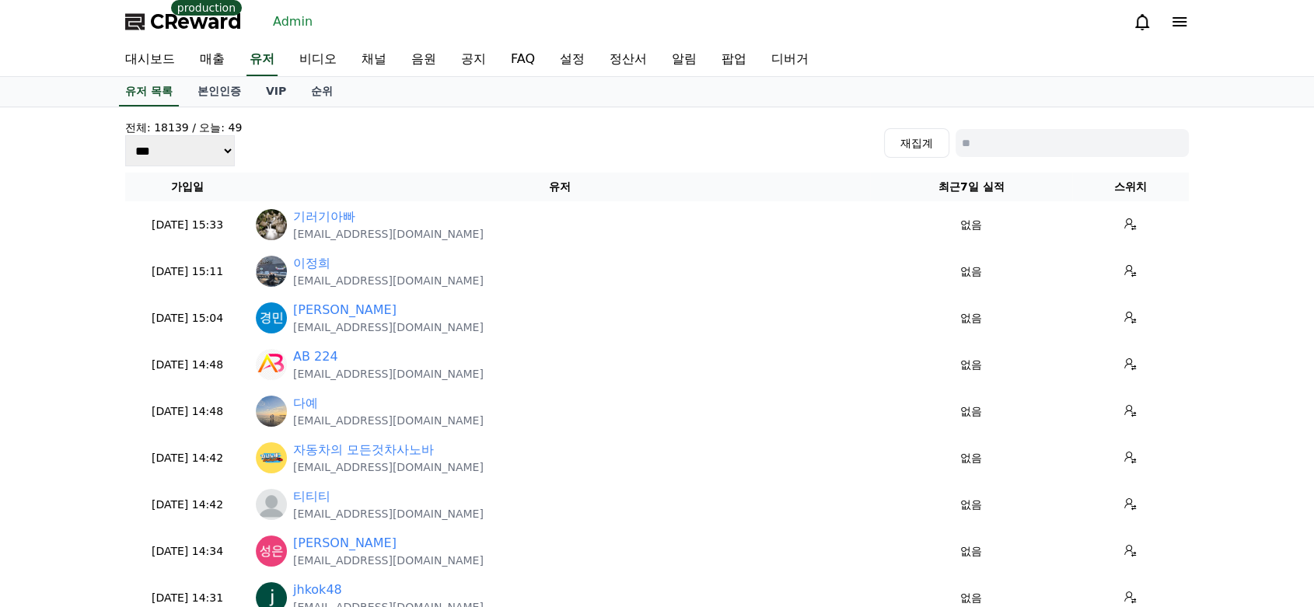
click at [1010, 135] on input at bounding box center [1072, 143] width 233 height 28
type input "*"
type input "*******"
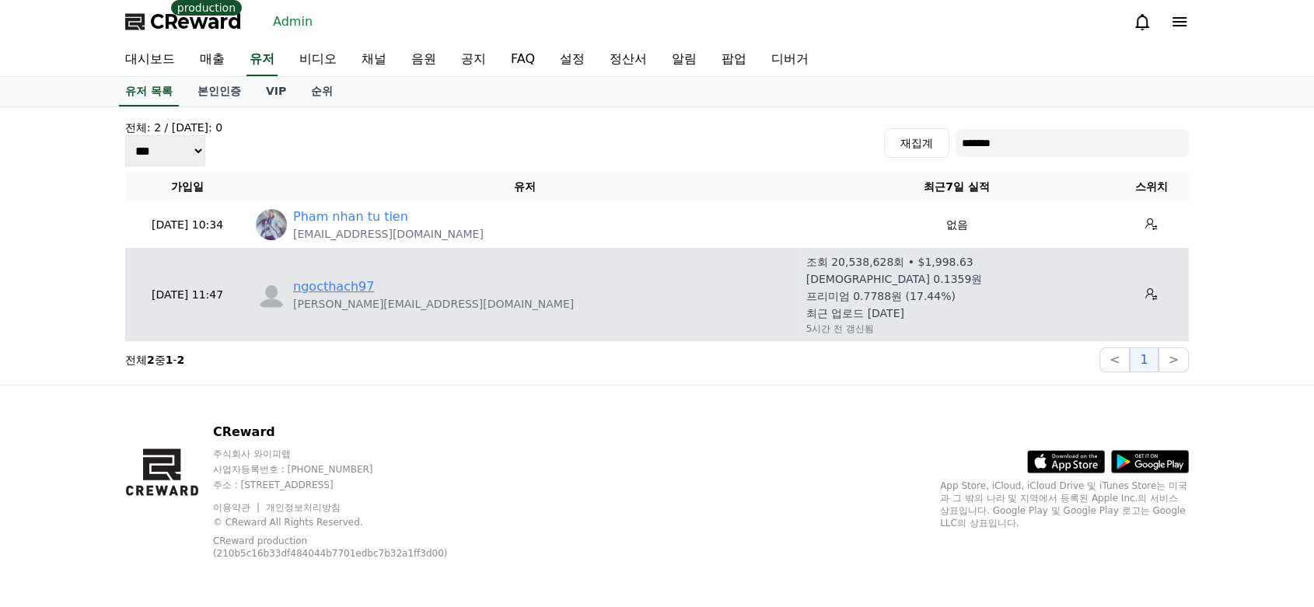
click at [310, 291] on link "ngocthach97" at bounding box center [333, 287] width 81 height 19
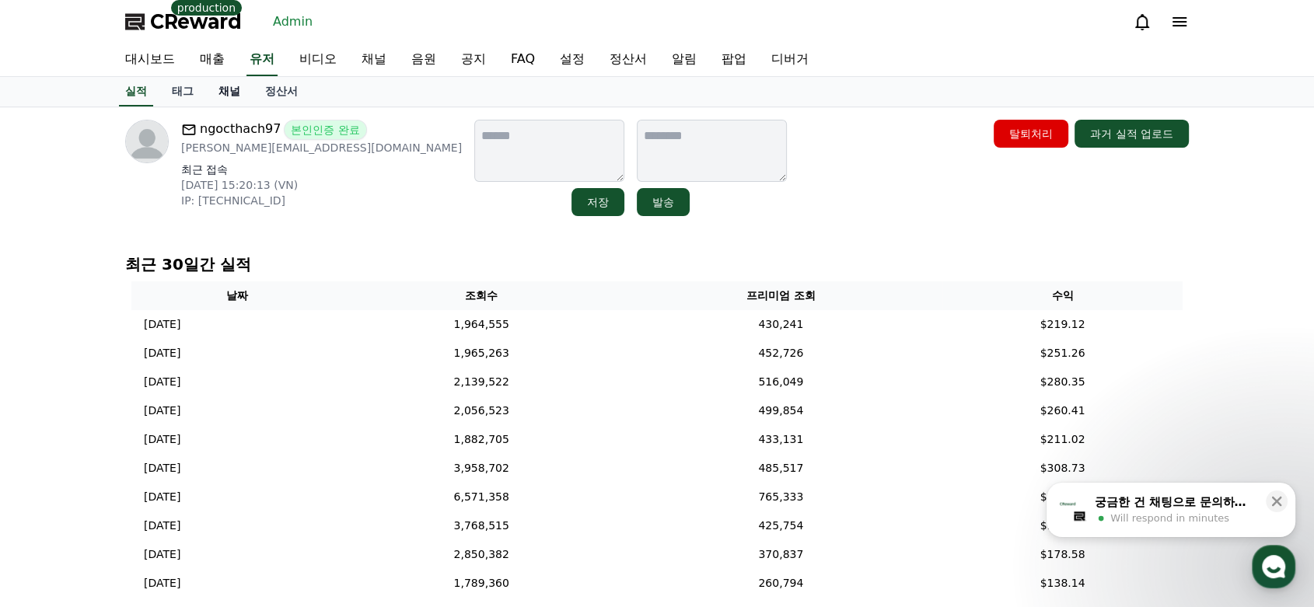
click at [227, 89] on link "채널" at bounding box center [229, 92] width 47 height 30
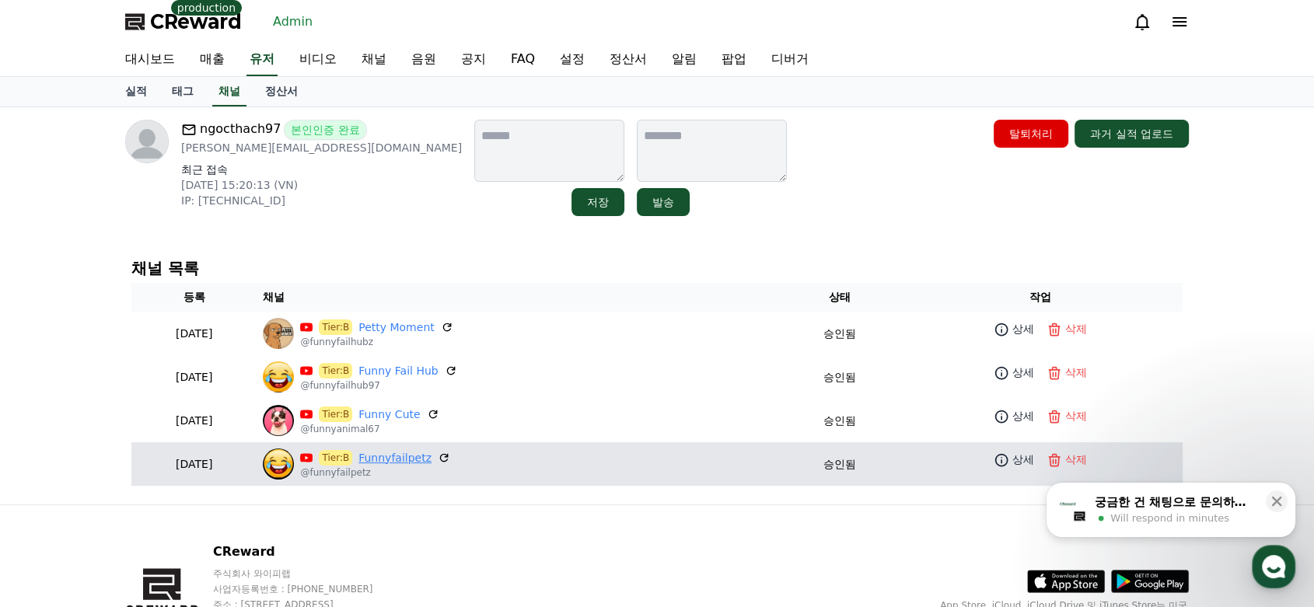
click at [432, 460] on link "Funnyfailpetz" at bounding box center [394, 458] width 73 height 16
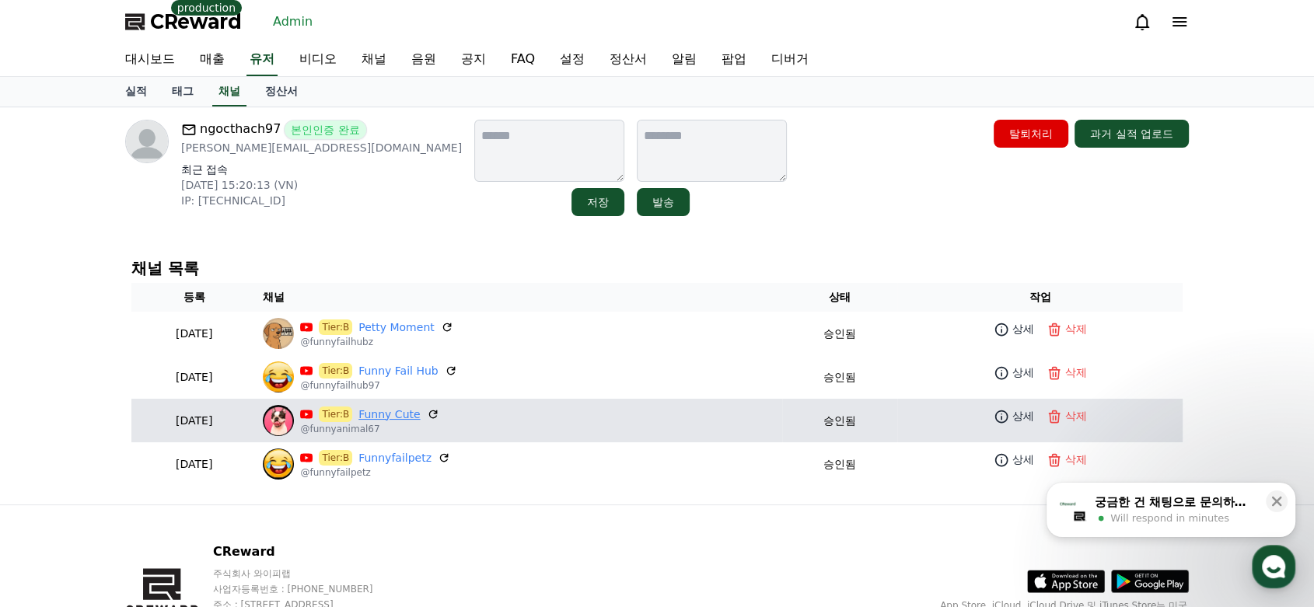
click at [420, 413] on link "Funny Cute" at bounding box center [388, 415] width 61 height 16
